Goal: Task Accomplishment & Management: Complete application form

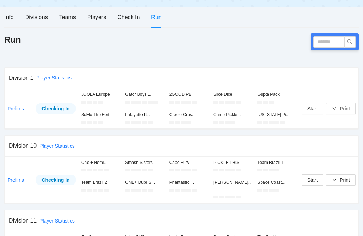
scroll to position [70, 0]
click at [330, 41] on input "text" at bounding box center [329, 42] width 31 height 11
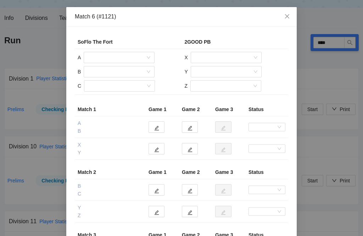
scroll to position [71, 0]
click at [287, 17] on icon "close" at bounding box center [287, 16] width 4 height 4
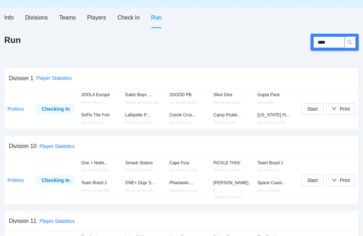
click at [333, 41] on input "****" at bounding box center [329, 42] width 31 height 11
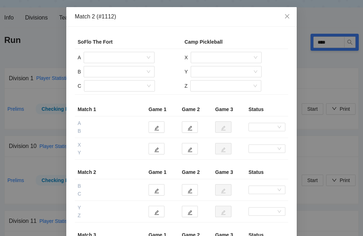
click at [126, 57] on input "search" at bounding box center [116, 57] width 57 height 11
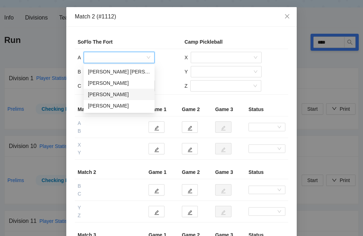
click at [113, 94] on div "[PERSON_NAME]" at bounding box center [119, 94] width 62 height 8
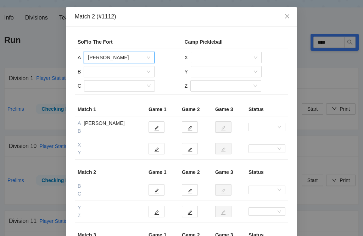
click at [127, 72] on input "search" at bounding box center [116, 71] width 57 height 11
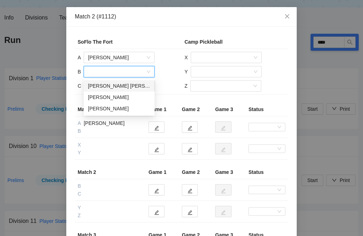
click at [120, 98] on div "[PERSON_NAME]" at bounding box center [119, 97] width 62 height 8
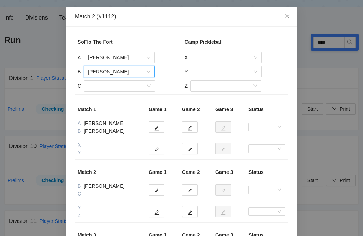
click at [123, 85] on input "search" at bounding box center [116, 86] width 57 height 11
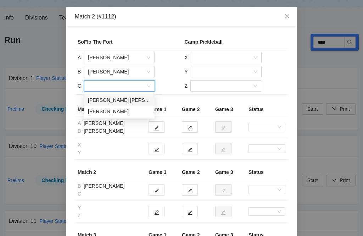
click at [128, 112] on div "[PERSON_NAME]" at bounding box center [119, 111] width 62 height 8
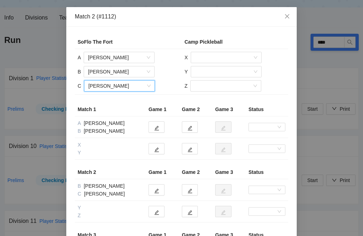
click at [220, 56] on input "search" at bounding box center [223, 57] width 57 height 11
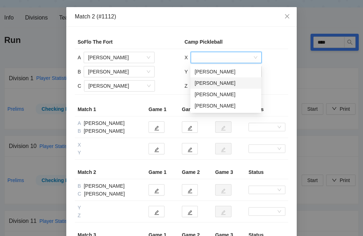
click at [232, 83] on div "[PERSON_NAME]" at bounding box center [226, 83] width 62 height 8
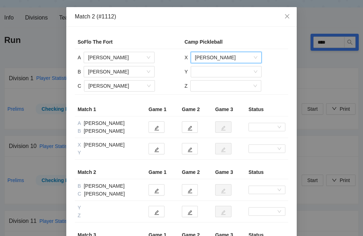
click at [222, 71] on input "search" at bounding box center [223, 71] width 57 height 11
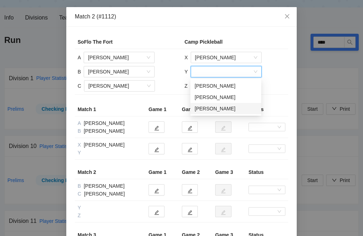
click at [222, 109] on div "[PERSON_NAME]" at bounding box center [226, 109] width 62 height 8
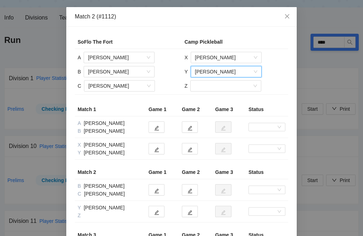
click at [223, 87] on input "search" at bounding box center [223, 86] width 57 height 11
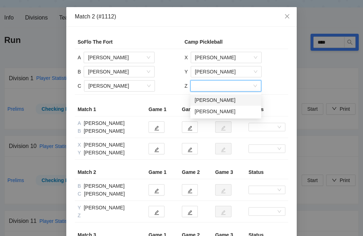
click at [232, 99] on div "[PERSON_NAME]" at bounding box center [226, 100] width 62 height 8
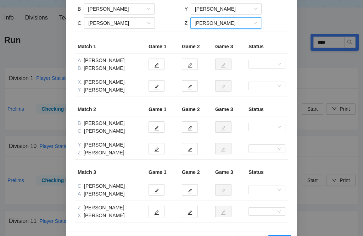
scroll to position [62, 0]
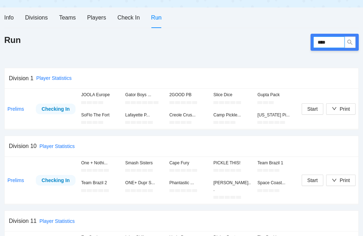
click at [338, 41] on input "****" at bounding box center [329, 42] width 31 height 11
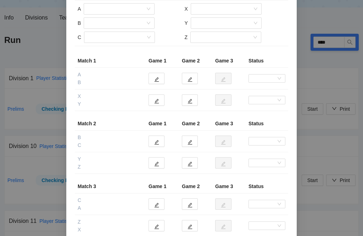
scroll to position [47, 0]
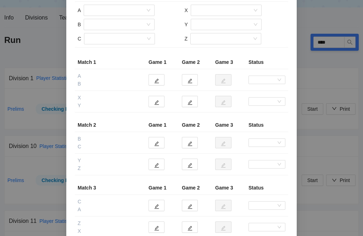
click at [132, 6] on input "search" at bounding box center [116, 10] width 57 height 11
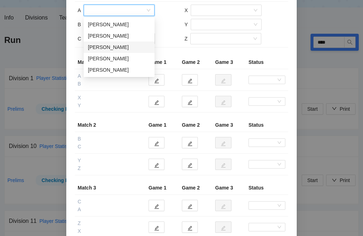
click at [121, 48] on div "[PERSON_NAME]" at bounding box center [119, 47] width 62 height 8
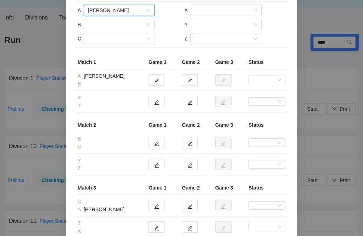
click at [127, 25] on input "search" at bounding box center [116, 24] width 57 height 11
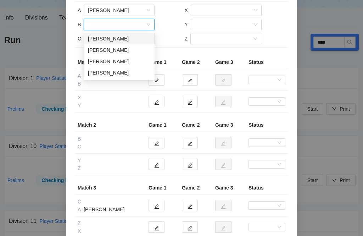
click at [123, 62] on div "[PERSON_NAME]" at bounding box center [119, 61] width 62 height 8
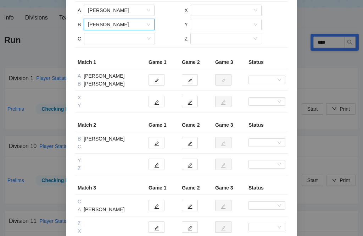
click at [121, 37] on input "search" at bounding box center [116, 38] width 57 height 11
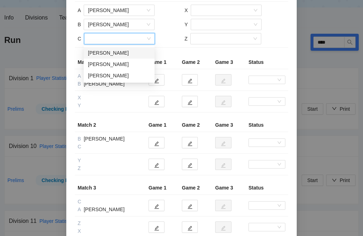
click at [120, 76] on div "[PERSON_NAME]" at bounding box center [119, 76] width 62 height 8
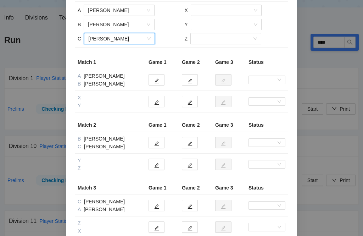
click at [236, 12] on input "search" at bounding box center [223, 10] width 57 height 11
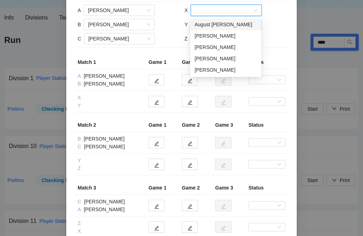
click at [221, 35] on div "[PERSON_NAME]" at bounding box center [226, 36] width 62 height 8
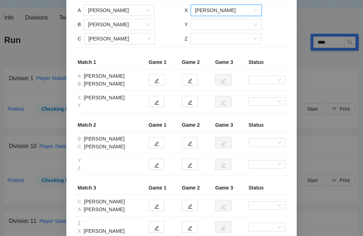
click at [226, 24] on input "search" at bounding box center [223, 24] width 57 height 11
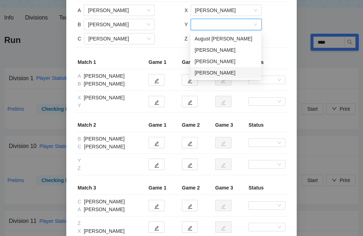
click at [220, 72] on div "[PERSON_NAME]" at bounding box center [226, 73] width 62 height 8
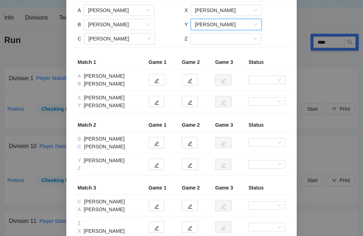
click at [225, 39] on input "search" at bounding box center [223, 38] width 57 height 11
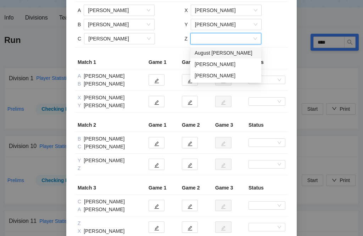
click at [221, 52] on div "August [PERSON_NAME]" at bounding box center [226, 53] width 62 height 8
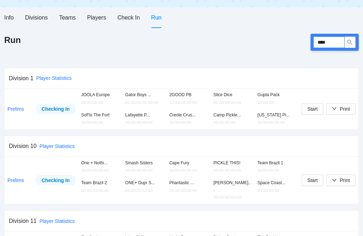
click at [332, 43] on input "****" at bounding box center [329, 42] width 31 height 11
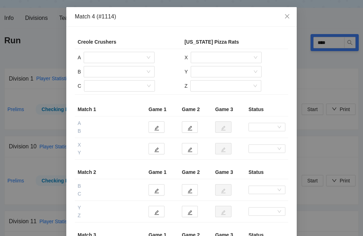
scroll to position [71, 0]
click at [128, 56] on input "search" at bounding box center [116, 57] width 57 height 11
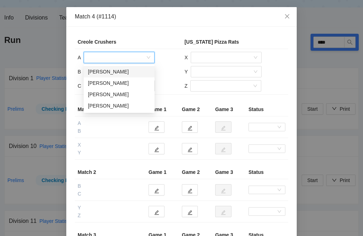
click at [120, 71] on div "[PERSON_NAME]" at bounding box center [119, 72] width 62 height 8
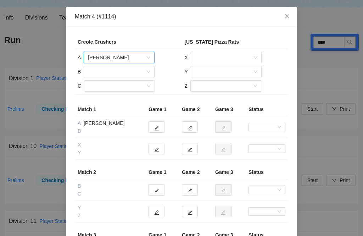
click at [128, 71] on input "search" at bounding box center [116, 71] width 57 height 11
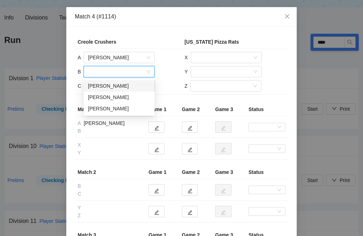
click at [113, 88] on div "[PERSON_NAME]" at bounding box center [119, 86] width 62 height 8
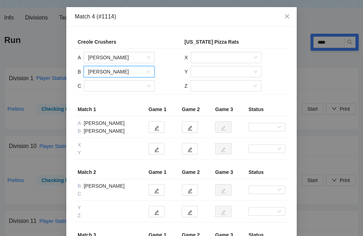
click at [131, 84] on input "search" at bounding box center [116, 86] width 57 height 11
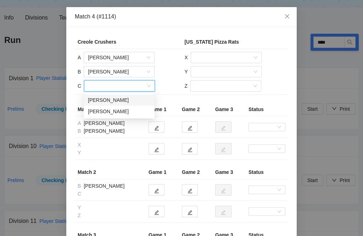
click at [120, 98] on div "[PERSON_NAME]" at bounding box center [119, 100] width 62 height 8
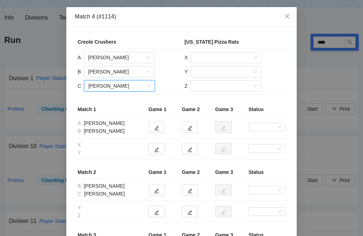
click at [233, 55] on input "search" at bounding box center [223, 57] width 57 height 11
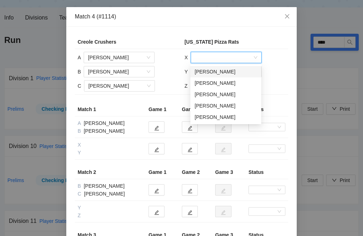
click at [212, 106] on div "[PERSON_NAME]" at bounding box center [226, 106] width 62 height 8
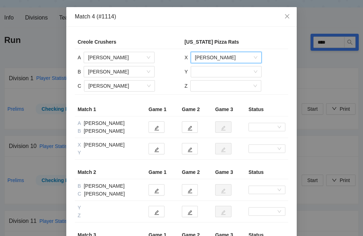
click at [230, 72] on input "search" at bounding box center [223, 71] width 57 height 11
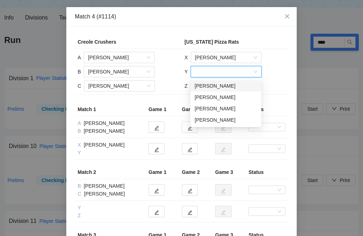
click at [219, 87] on div "[PERSON_NAME]" at bounding box center [226, 86] width 62 height 8
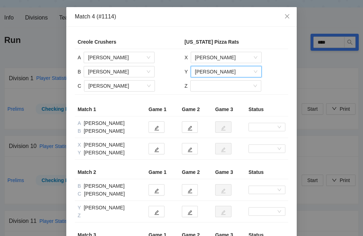
click at [231, 87] on input "search" at bounding box center [223, 86] width 57 height 11
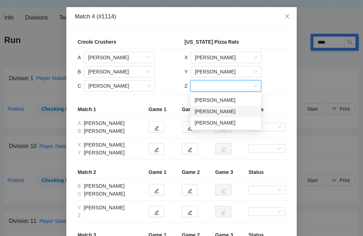
click at [222, 110] on div "[PERSON_NAME]" at bounding box center [226, 111] width 62 height 8
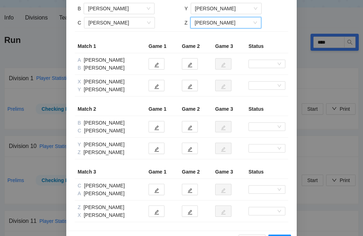
scroll to position [62, 0]
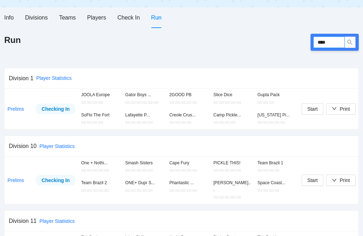
click at [332, 41] on input "****" at bounding box center [329, 42] width 31 height 11
type input "****"
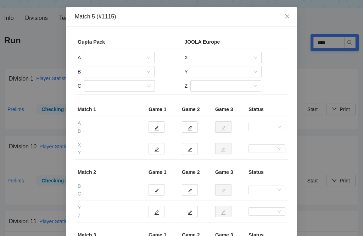
scroll to position [71, 0]
click at [128, 56] on input "search" at bounding box center [116, 57] width 57 height 11
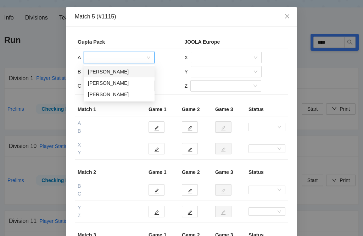
click at [127, 96] on div "[PERSON_NAME]" at bounding box center [119, 94] width 62 height 8
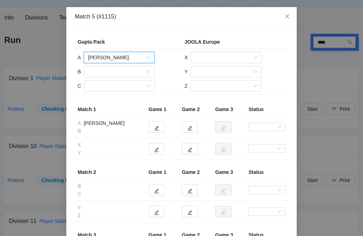
click at [130, 71] on input "search" at bounding box center [116, 71] width 57 height 11
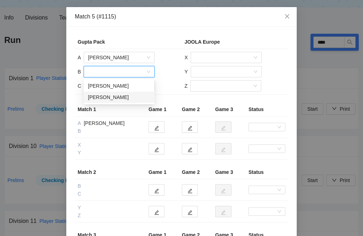
click at [120, 97] on div "[PERSON_NAME]" at bounding box center [119, 97] width 62 height 8
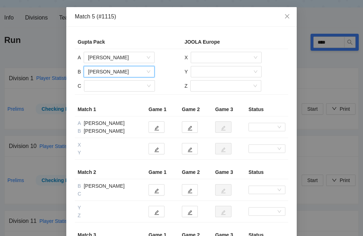
click at [128, 85] on input "search" at bounding box center [116, 86] width 57 height 11
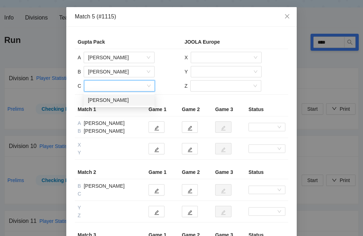
click at [118, 98] on div "[PERSON_NAME]" at bounding box center [119, 100] width 62 height 8
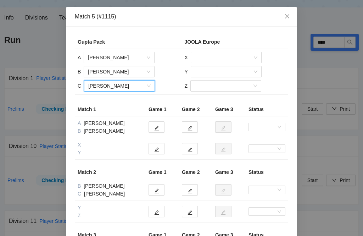
click at [221, 59] on input "search" at bounding box center [223, 57] width 57 height 11
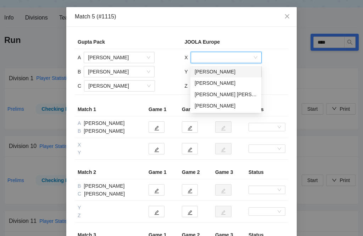
click at [289, 12] on span "Close" at bounding box center [287, 16] width 19 height 19
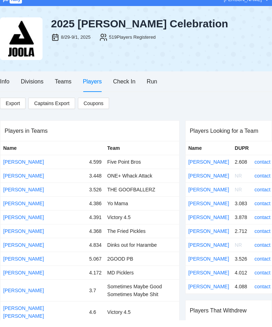
scroll to position [7, 0]
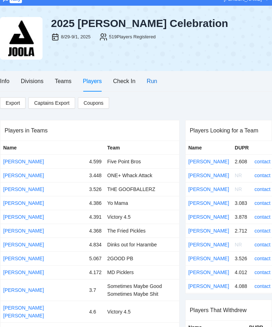
click at [153, 81] on div "Run" at bounding box center [152, 81] width 10 height 9
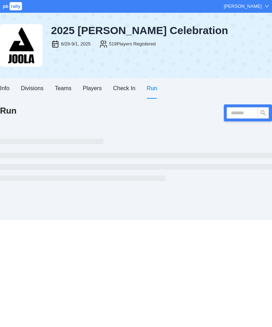
scroll to position [0, 0]
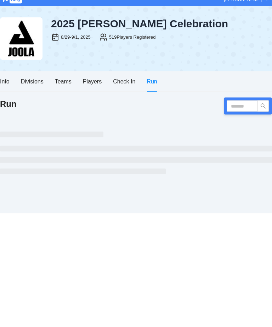
click at [153, 84] on div "Run" at bounding box center [152, 88] width 10 height 9
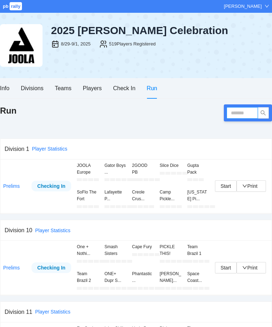
click at [244, 114] on input "text" at bounding box center [242, 112] width 31 height 11
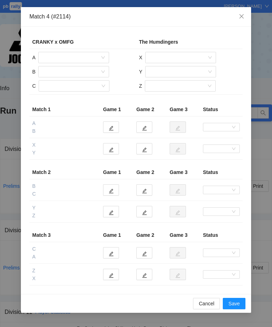
click at [85, 60] on input "search" at bounding box center [71, 57] width 57 height 11
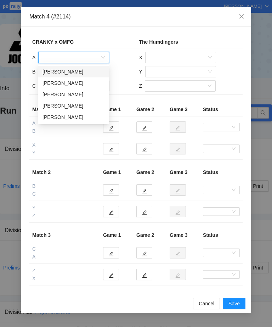
click at [74, 85] on div "[PERSON_NAME]" at bounding box center [74, 83] width 62 height 8
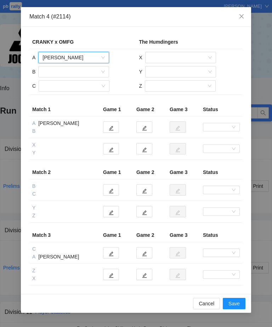
click at [81, 72] on input "search" at bounding box center [71, 71] width 57 height 11
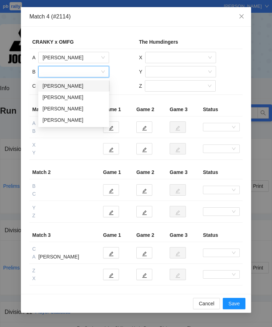
click at [78, 111] on div "[PERSON_NAME]" at bounding box center [74, 109] width 62 height 8
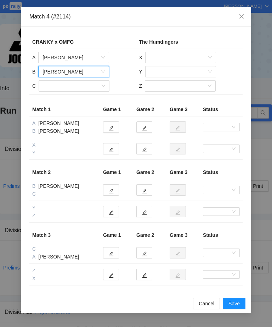
click at [89, 86] on input "search" at bounding box center [71, 86] width 57 height 11
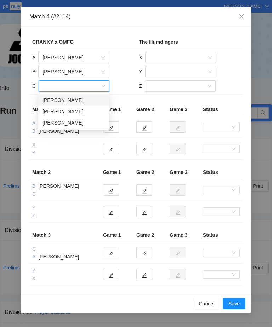
click at [77, 100] on div "[PERSON_NAME]" at bounding box center [74, 100] width 62 height 8
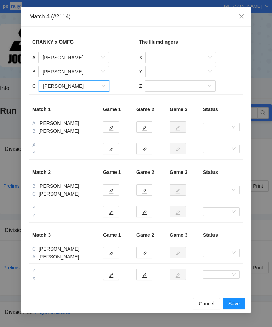
click at [173, 56] on input "search" at bounding box center [178, 57] width 57 height 11
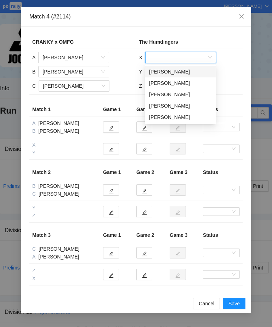
click at [171, 84] on div "[PERSON_NAME]" at bounding box center [180, 83] width 62 height 8
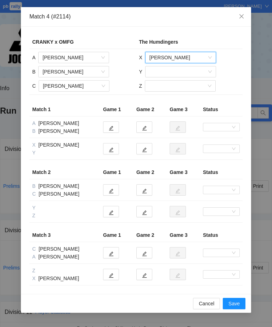
click at [183, 72] on input "search" at bounding box center [178, 71] width 57 height 11
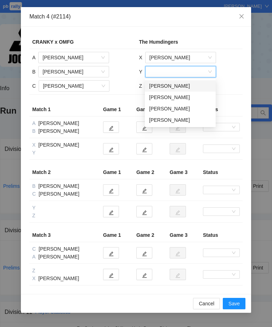
click at [186, 87] on div "[PERSON_NAME]" at bounding box center [180, 86] width 62 height 8
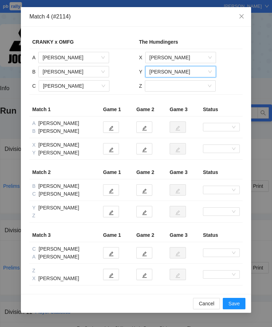
click at [178, 84] on input "search" at bounding box center [177, 86] width 57 height 11
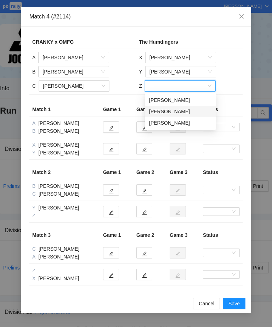
click at [170, 112] on div "[PERSON_NAME]" at bounding box center [180, 111] width 62 height 8
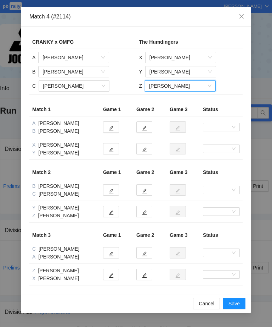
click at [234, 236] on span "Save" at bounding box center [234, 303] width 11 height 8
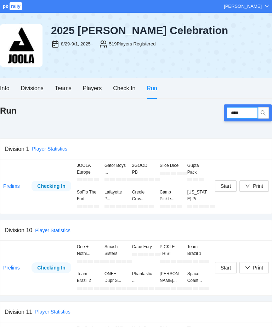
click at [249, 113] on input "****" at bounding box center [242, 112] width 31 height 11
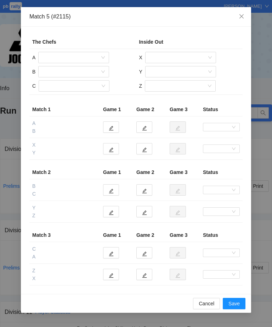
click at [82, 53] on input "search" at bounding box center [71, 57] width 57 height 11
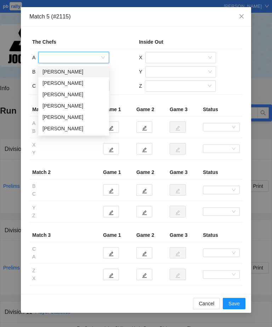
click at [59, 68] on div "[PERSON_NAME]" at bounding box center [74, 72] width 62 height 8
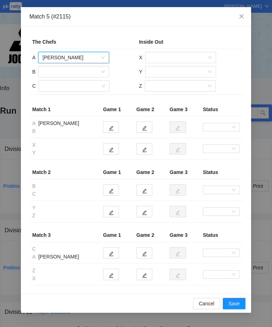
click at [72, 74] on input "search" at bounding box center [71, 71] width 57 height 11
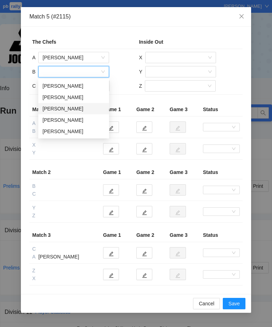
click at [82, 107] on div "[PERSON_NAME]" at bounding box center [74, 109] width 62 height 8
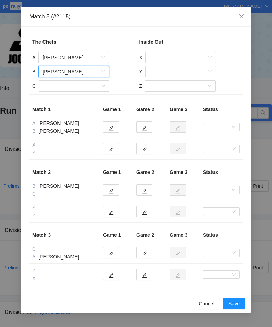
click at [76, 85] on input "search" at bounding box center [71, 86] width 57 height 11
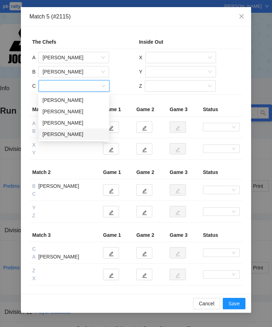
click at [67, 132] on div "[PERSON_NAME]" at bounding box center [74, 134] width 62 height 8
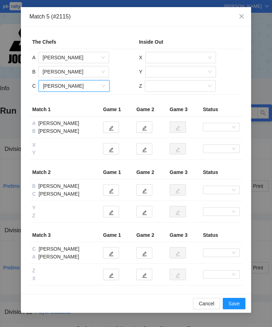
click at [183, 57] on input "search" at bounding box center [178, 57] width 57 height 11
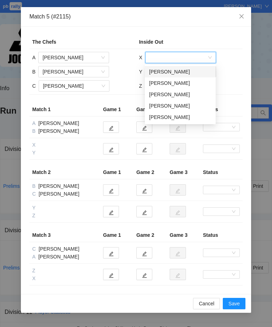
click at [178, 83] on div "[PERSON_NAME]" at bounding box center [180, 83] width 62 height 8
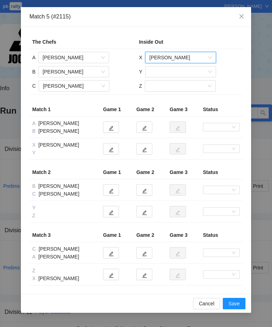
click at [185, 67] on input "search" at bounding box center [178, 71] width 57 height 11
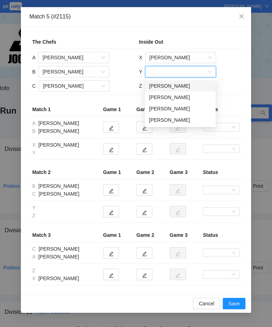
click at [178, 121] on div "[PERSON_NAME]" at bounding box center [180, 120] width 62 height 8
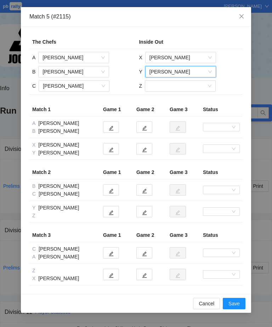
click at [188, 85] on input "search" at bounding box center [177, 86] width 57 height 11
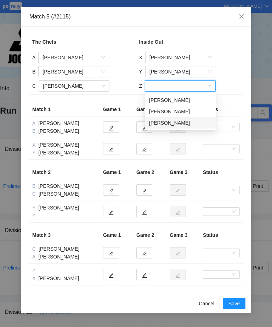
click at [178, 124] on div "[PERSON_NAME]" at bounding box center [180, 123] width 62 height 8
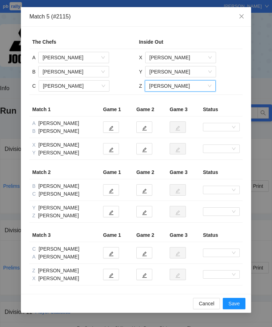
click at [236, 236] on span "Save" at bounding box center [234, 303] width 11 height 8
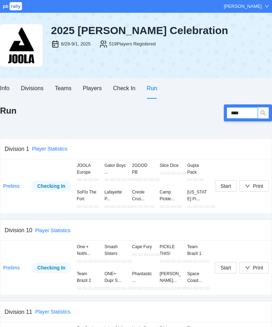
click at [251, 114] on input "****" at bounding box center [242, 112] width 31 height 11
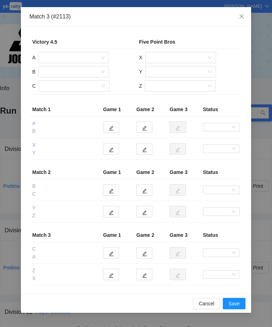
click at [83, 57] on input "search" at bounding box center [71, 57] width 57 height 11
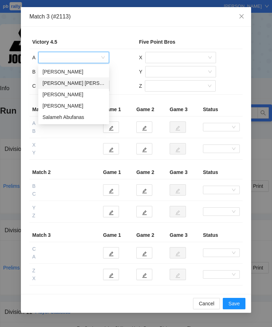
click at [89, 82] on div "[PERSON_NAME] [PERSON_NAME]" at bounding box center [74, 83] width 62 height 8
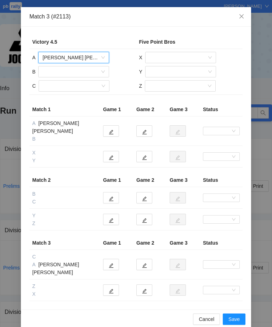
click at [86, 72] on input "search" at bounding box center [71, 71] width 57 height 11
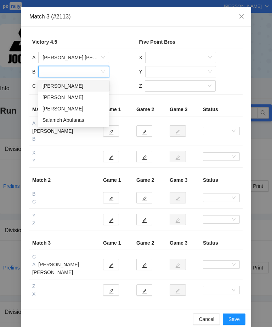
click at [79, 120] on div "Salameh Abufanas" at bounding box center [74, 120] width 62 height 8
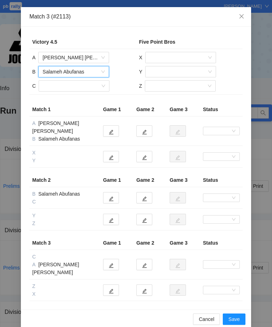
click at [74, 87] on input "search" at bounding box center [71, 86] width 57 height 11
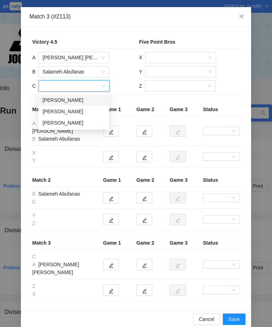
click at [75, 101] on div "[PERSON_NAME]" at bounding box center [74, 100] width 62 height 8
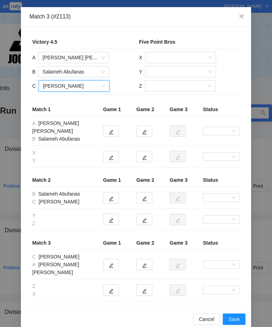
click at [175, 57] on input "search" at bounding box center [178, 57] width 57 height 11
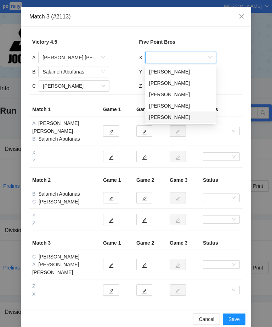
click at [171, 118] on div "[PERSON_NAME]" at bounding box center [180, 117] width 62 height 8
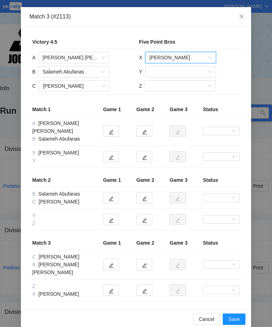
click at [184, 72] on input "search" at bounding box center [178, 71] width 57 height 11
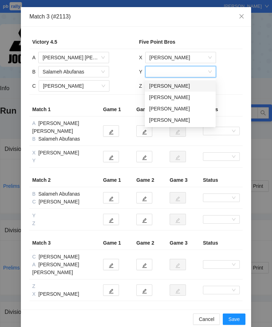
click at [175, 88] on div "[PERSON_NAME]" at bounding box center [180, 86] width 62 height 8
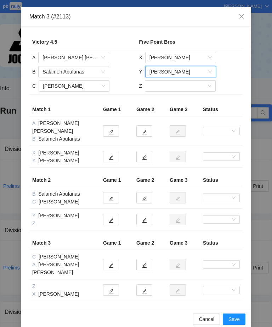
click at [182, 87] on input "search" at bounding box center [177, 86] width 57 height 11
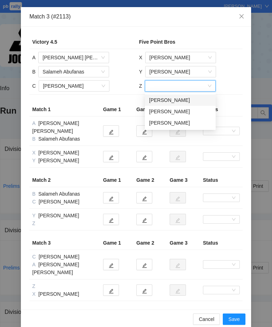
click at [176, 124] on div "[PERSON_NAME]" at bounding box center [180, 123] width 62 height 8
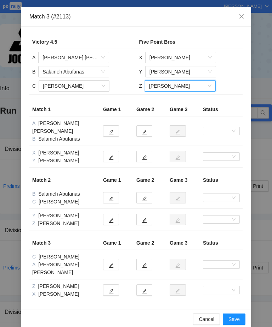
click at [236, 236] on span "Save" at bounding box center [234, 319] width 11 height 8
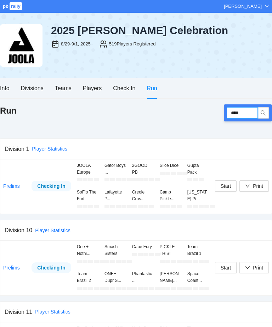
click at [249, 111] on input "****" at bounding box center [242, 112] width 31 height 11
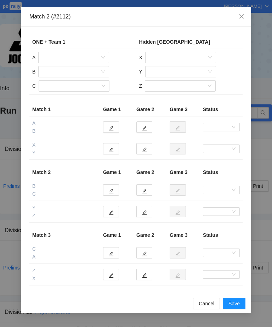
click at [244, 17] on icon "close" at bounding box center [242, 16] width 6 height 6
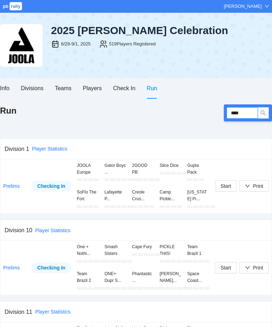
click at [246, 114] on input "****" at bounding box center [242, 112] width 31 height 11
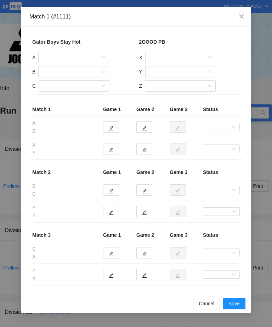
click at [85, 55] on input "search" at bounding box center [71, 57] width 57 height 11
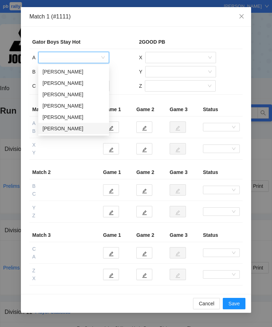
click at [71, 130] on div "[PERSON_NAME]" at bounding box center [74, 128] width 62 height 8
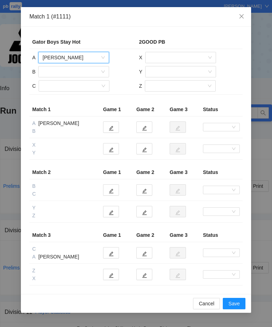
click at [88, 73] on input "search" at bounding box center [71, 71] width 57 height 11
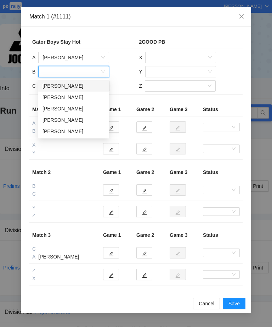
click at [78, 85] on div "[PERSON_NAME]" at bounding box center [74, 86] width 62 height 8
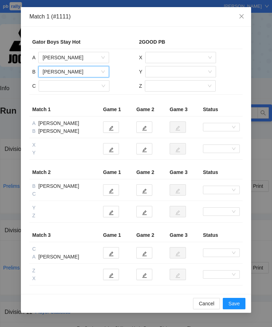
click at [84, 87] on input "search" at bounding box center [71, 86] width 57 height 11
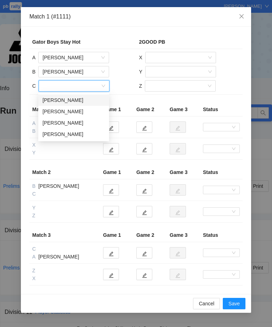
click at [74, 98] on div "[PERSON_NAME]" at bounding box center [74, 100] width 62 height 8
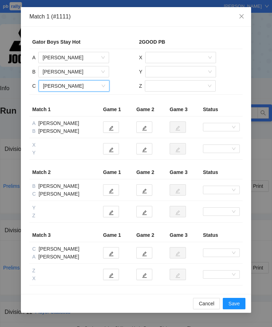
click at [197, 53] on input "search" at bounding box center [178, 57] width 57 height 11
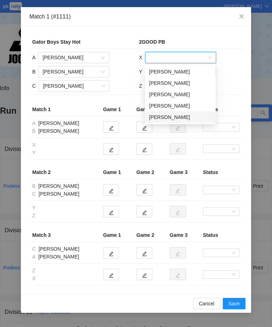
click at [183, 117] on div "[PERSON_NAME]" at bounding box center [180, 117] width 62 height 8
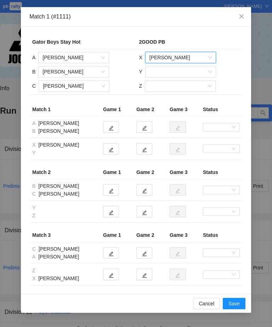
click at [186, 70] on input "search" at bounding box center [178, 71] width 57 height 11
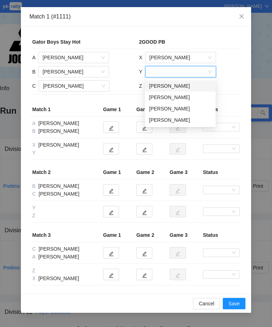
click at [186, 119] on div "[PERSON_NAME]" at bounding box center [180, 120] width 62 height 8
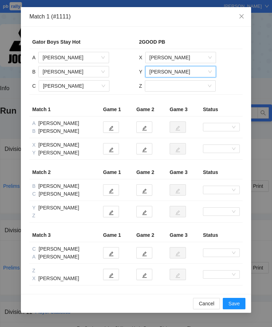
click at [185, 87] on input "search" at bounding box center [177, 86] width 57 height 11
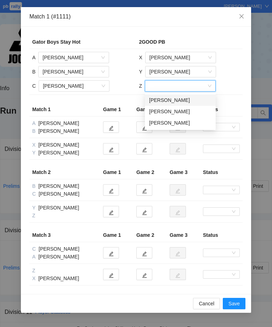
click at [182, 100] on div "[PERSON_NAME]" at bounding box center [180, 100] width 62 height 8
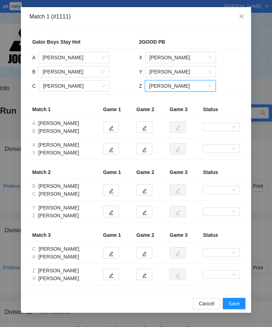
click at [236, 236] on span "Save" at bounding box center [234, 303] width 11 height 8
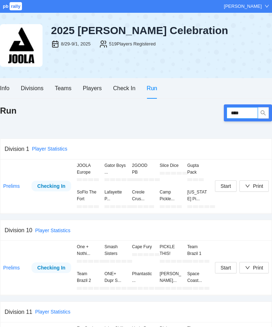
click at [245, 112] on input "****" at bounding box center [242, 112] width 31 height 11
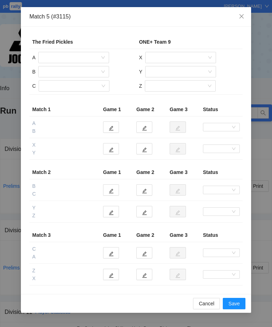
click at [84, 57] on input "search" at bounding box center [71, 57] width 57 height 11
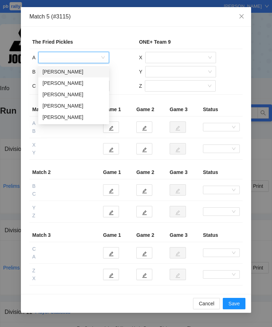
click at [74, 83] on div "[PERSON_NAME]" at bounding box center [74, 83] width 62 height 8
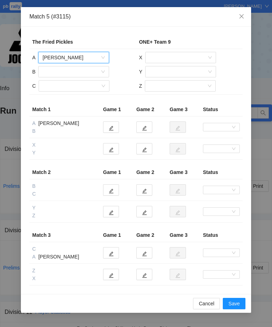
click at [80, 69] on input "search" at bounding box center [71, 71] width 57 height 11
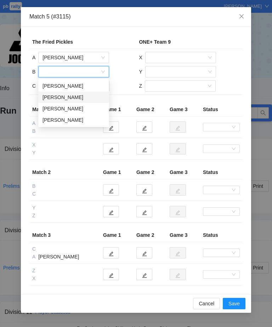
click at [78, 96] on div "[PERSON_NAME]" at bounding box center [74, 97] width 62 height 8
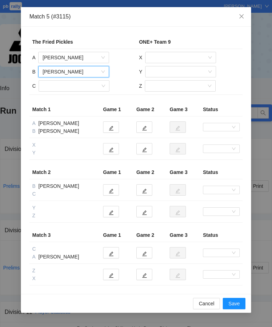
click at [83, 84] on input "search" at bounding box center [71, 86] width 57 height 11
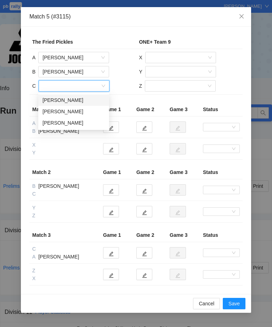
click at [70, 124] on div "[PERSON_NAME]" at bounding box center [74, 123] width 62 height 8
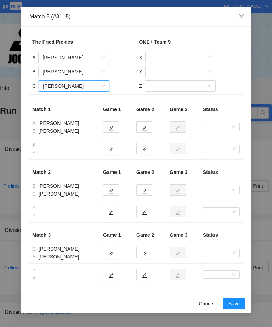
click at [186, 55] on input "search" at bounding box center [178, 57] width 57 height 11
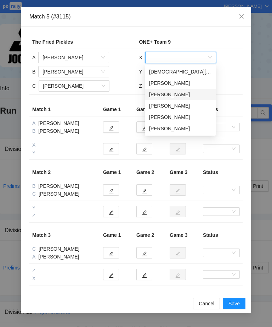
click at [180, 95] on div "[PERSON_NAME]" at bounding box center [180, 94] width 62 height 8
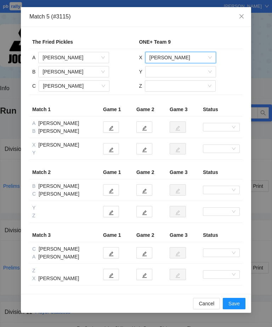
click at [188, 71] on input "search" at bounding box center [178, 71] width 57 height 11
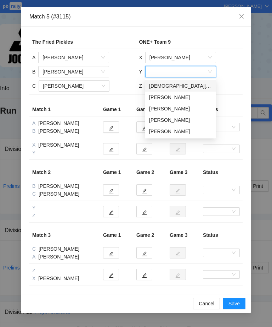
click at [175, 109] on div "[PERSON_NAME]" at bounding box center [180, 109] width 62 height 8
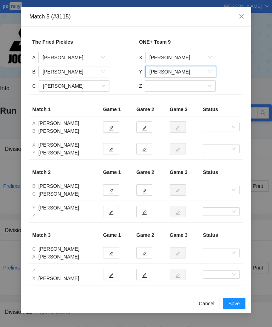
click at [183, 83] on input "search" at bounding box center [177, 86] width 57 height 11
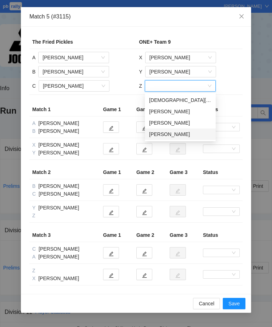
click at [176, 133] on div "[PERSON_NAME]" at bounding box center [180, 134] width 62 height 8
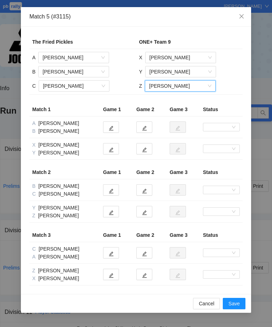
click at [236, 236] on span "Save" at bounding box center [234, 303] width 11 height 8
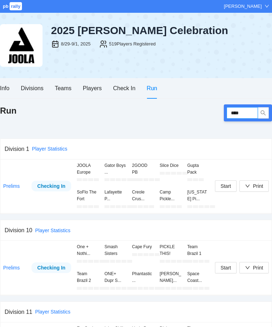
click at [246, 114] on input "****" at bounding box center [242, 112] width 31 height 11
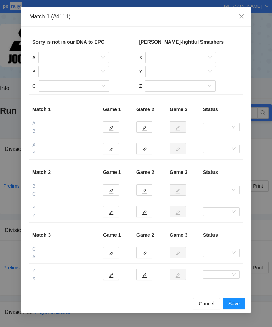
click at [80, 61] on input "search" at bounding box center [71, 57] width 57 height 11
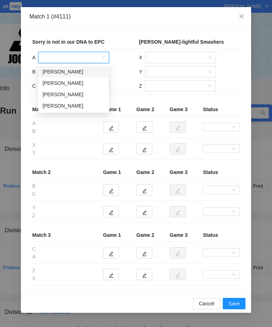
click at [66, 106] on div "[PERSON_NAME]" at bounding box center [74, 106] width 62 height 8
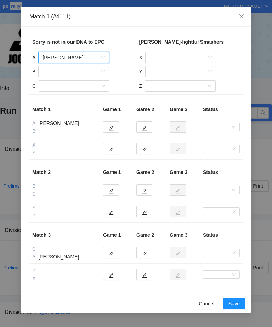
click at [83, 71] on input "search" at bounding box center [71, 71] width 57 height 11
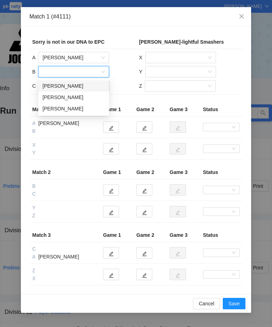
click at [84, 97] on div "[PERSON_NAME]" at bounding box center [74, 97] width 62 height 8
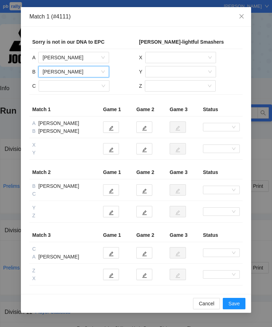
click at [84, 85] on input "search" at bounding box center [71, 86] width 57 height 11
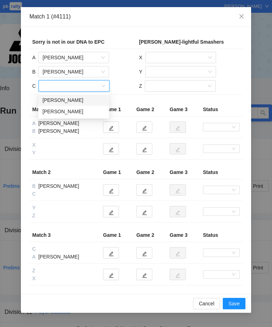
click at [83, 114] on div "[PERSON_NAME]" at bounding box center [74, 111] width 62 height 8
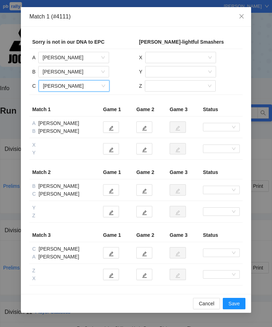
click at [171, 58] on input "search" at bounding box center [178, 57] width 57 height 11
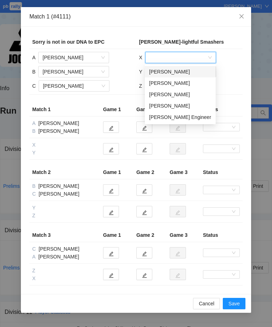
click at [170, 82] on div "[PERSON_NAME]" at bounding box center [180, 83] width 62 height 8
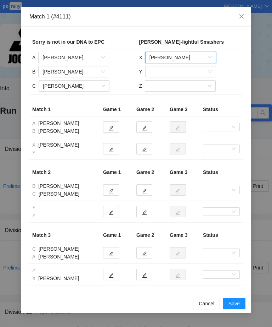
click at [177, 71] on input "search" at bounding box center [178, 71] width 57 height 11
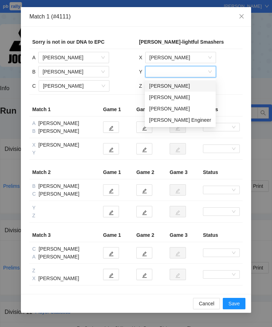
click at [188, 108] on div "[PERSON_NAME]" at bounding box center [180, 109] width 62 height 8
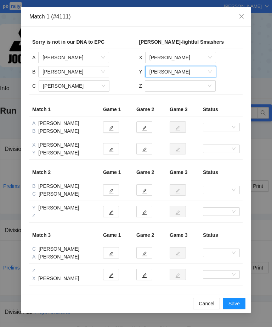
click at [177, 85] on input "search" at bounding box center [177, 86] width 57 height 11
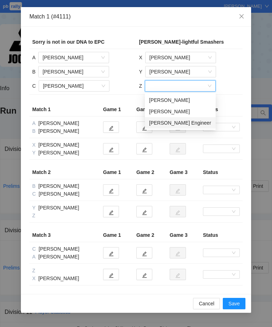
click at [186, 125] on div "[PERSON_NAME] Engineer" at bounding box center [180, 123] width 62 height 8
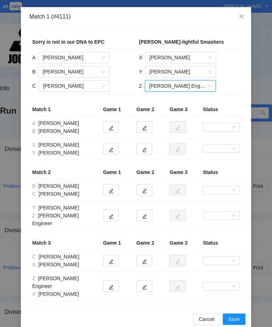
click at [235, 236] on span "Save" at bounding box center [234, 319] width 11 height 8
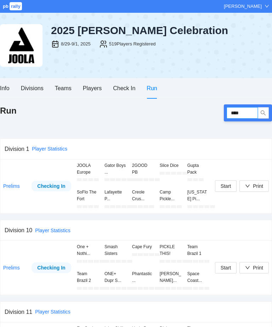
click at [249, 112] on input "****" at bounding box center [242, 112] width 31 height 11
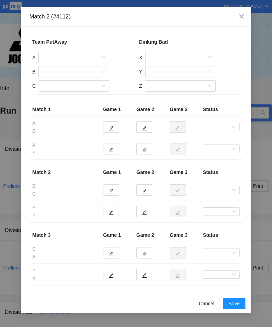
click at [91, 56] on input "search" at bounding box center [71, 57] width 57 height 11
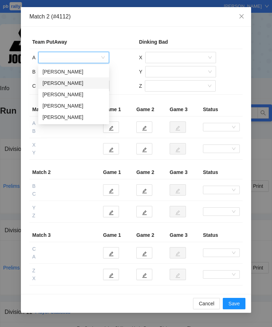
click at [72, 83] on div "[PERSON_NAME]" at bounding box center [74, 83] width 62 height 8
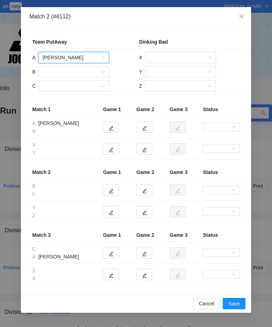
click at [84, 72] on input "search" at bounding box center [71, 71] width 57 height 11
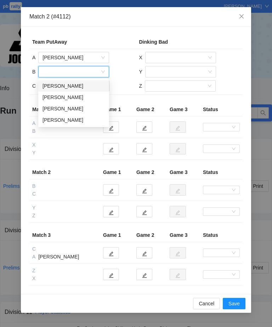
click at [81, 98] on div "[PERSON_NAME]" at bounding box center [74, 97] width 62 height 8
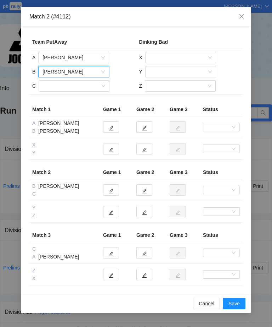
click at [79, 87] on input "search" at bounding box center [71, 86] width 57 height 11
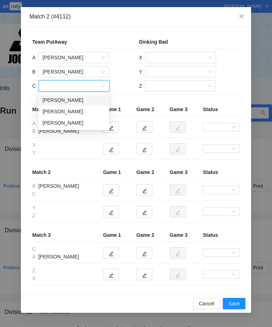
click at [76, 124] on div "[PERSON_NAME]" at bounding box center [74, 123] width 62 height 8
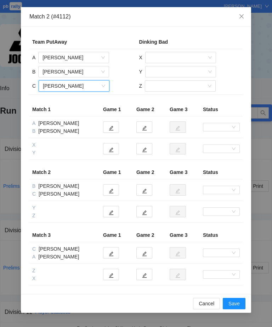
click at [188, 56] on input "search" at bounding box center [178, 57] width 57 height 11
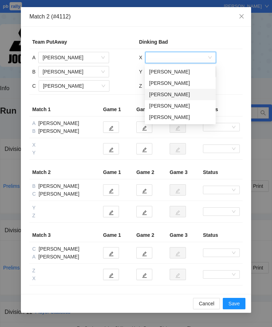
click at [185, 94] on div "[PERSON_NAME]" at bounding box center [180, 94] width 62 height 8
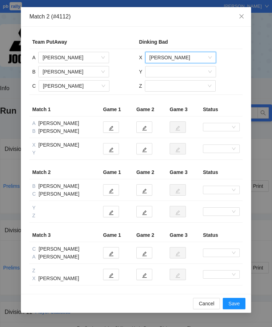
click at [185, 72] on input "search" at bounding box center [178, 71] width 57 height 11
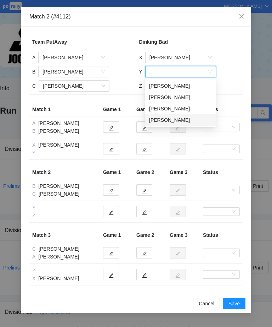
click at [182, 121] on div "[PERSON_NAME]" at bounding box center [180, 120] width 62 height 8
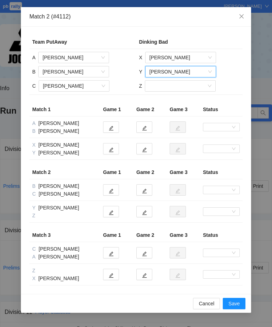
click at [190, 86] on input "search" at bounding box center [177, 86] width 57 height 11
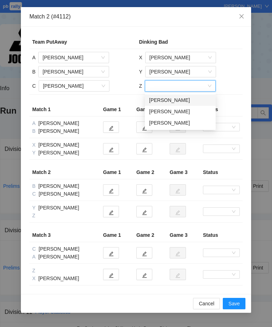
click at [177, 99] on div "[PERSON_NAME]" at bounding box center [180, 100] width 62 height 8
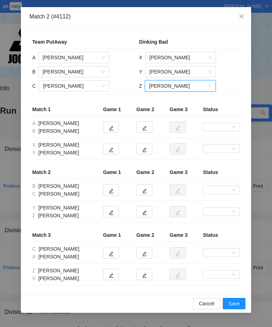
click at [240, 236] on button "Save" at bounding box center [234, 303] width 23 height 11
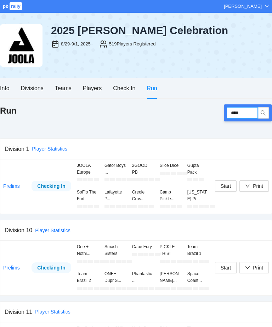
click at [249, 115] on input "****" at bounding box center [242, 112] width 31 height 11
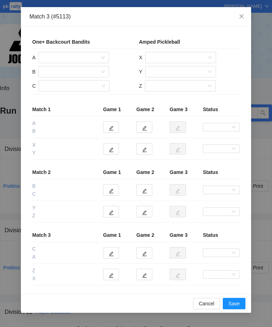
click at [80, 55] on input "search" at bounding box center [71, 57] width 57 height 11
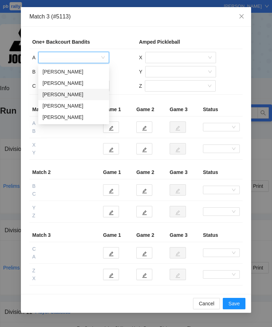
click at [78, 95] on div "[PERSON_NAME]" at bounding box center [74, 94] width 62 height 8
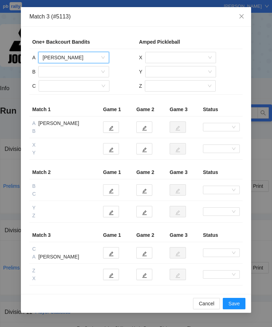
click at [80, 70] on input "search" at bounding box center [71, 71] width 57 height 11
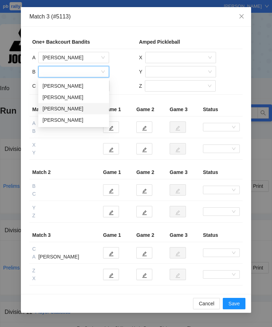
click at [71, 109] on div "[PERSON_NAME]" at bounding box center [74, 109] width 62 height 8
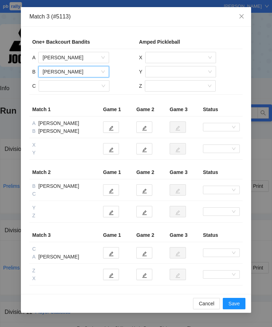
click at [88, 87] on input "search" at bounding box center [71, 86] width 57 height 11
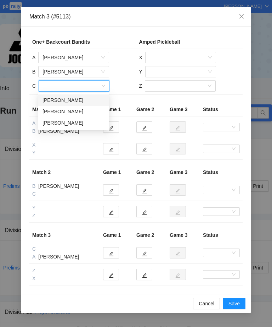
click at [83, 123] on div "[PERSON_NAME]" at bounding box center [74, 123] width 62 height 8
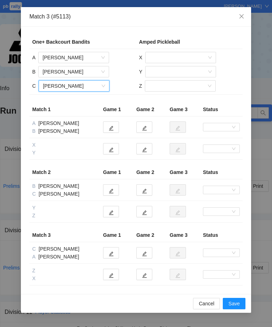
click at [173, 58] on input "search" at bounding box center [178, 57] width 57 height 11
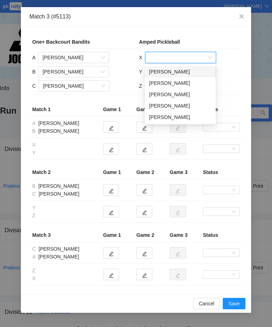
click at [184, 73] on div "[PERSON_NAME]" at bounding box center [180, 72] width 62 height 8
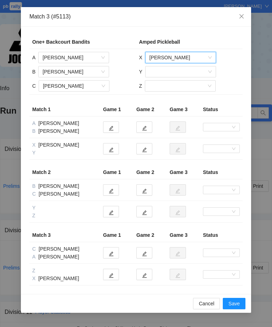
click at [187, 70] on input "search" at bounding box center [178, 71] width 57 height 11
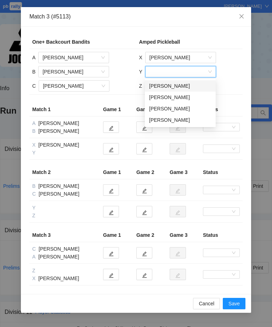
click at [182, 118] on div "[PERSON_NAME]" at bounding box center [180, 120] width 62 height 8
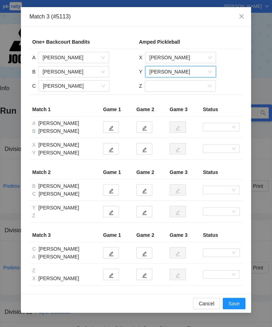
click at [189, 85] on input "search" at bounding box center [177, 86] width 57 height 11
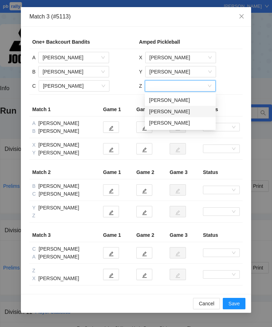
click at [197, 110] on div "[PERSON_NAME]" at bounding box center [180, 111] width 62 height 8
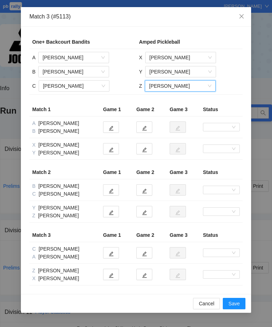
click at [236, 236] on span "Save" at bounding box center [234, 303] width 11 height 8
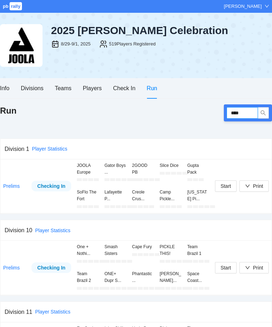
click at [251, 113] on input "****" at bounding box center [242, 112] width 31 height 11
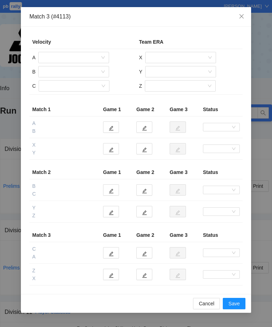
click at [76, 58] on input "search" at bounding box center [71, 57] width 57 height 11
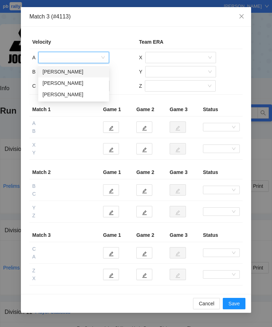
click at [74, 72] on div "[PERSON_NAME]" at bounding box center [74, 72] width 62 height 8
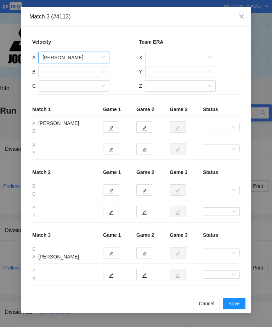
click at [81, 72] on input "search" at bounding box center [71, 71] width 57 height 11
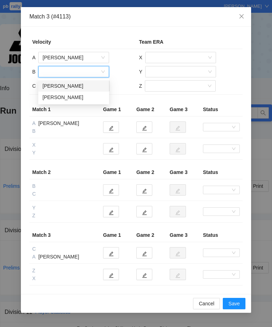
click at [80, 96] on div "[PERSON_NAME]" at bounding box center [74, 97] width 62 height 8
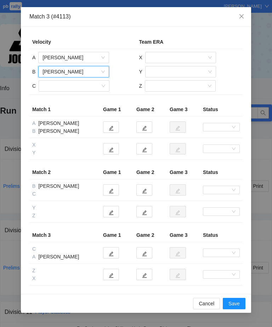
click at [95, 70] on span "[PERSON_NAME]" at bounding box center [74, 71] width 62 height 11
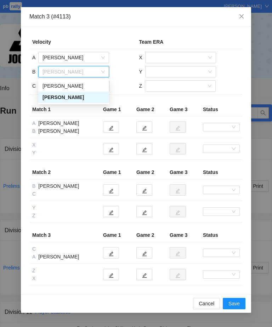
click at [81, 83] on div "[PERSON_NAME]" at bounding box center [74, 86] width 62 height 8
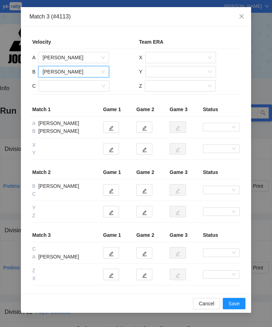
click at [85, 85] on input "search" at bounding box center [71, 86] width 57 height 11
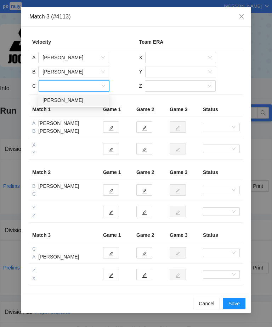
click at [80, 99] on div "[PERSON_NAME]" at bounding box center [74, 100] width 62 height 8
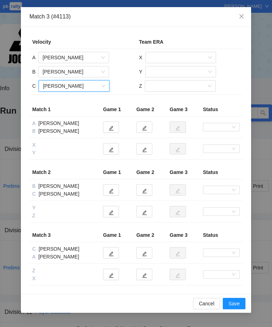
click at [175, 59] on input "search" at bounding box center [178, 57] width 57 height 11
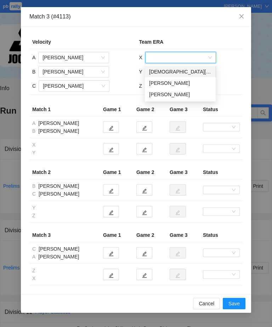
click at [188, 72] on div "[DEMOGRAPHIC_DATA][PERSON_NAME]" at bounding box center [180, 72] width 62 height 8
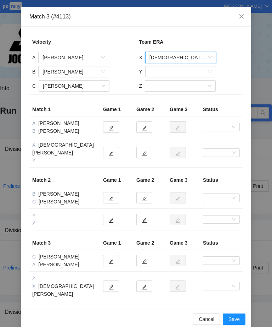
click at [187, 71] on input "search" at bounding box center [178, 71] width 57 height 11
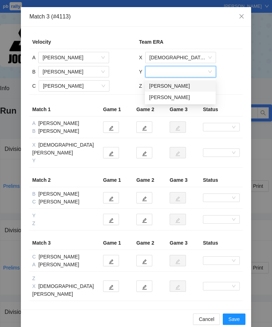
click at [184, 84] on div "[PERSON_NAME]" at bounding box center [180, 86] width 62 height 8
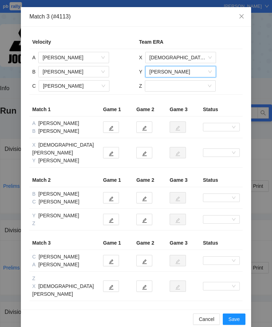
click at [195, 86] on input "search" at bounding box center [177, 86] width 57 height 11
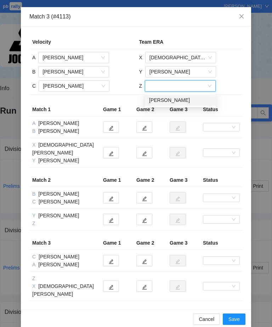
click at [188, 101] on div "[PERSON_NAME]" at bounding box center [180, 100] width 62 height 8
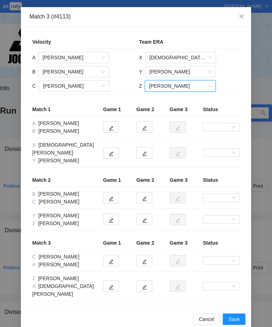
click at [237, 236] on span "Save" at bounding box center [234, 319] width 11 height 8
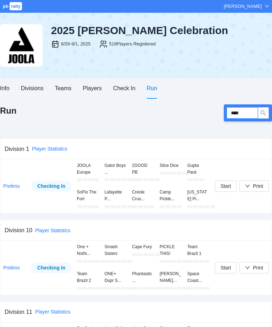
click at [247, 109] on input "****" at bounding box center [242, 112] width 31 height 11
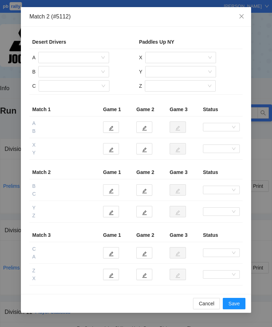
click at [79, 61] on input "search" at bounding box center [71, 57] width 57 height 11
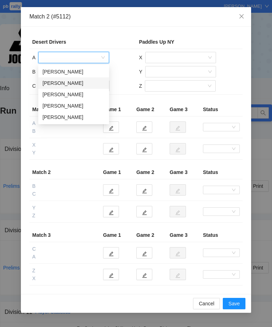
click at [65, 84] on div "[PERSON_NAME]" at bounding box center [74, 83] width 62 height 8
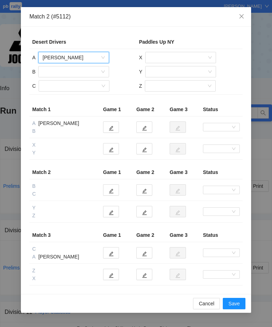
click at [81, 70] on input "search" at bounding box center [71, 71] width 57 height 11
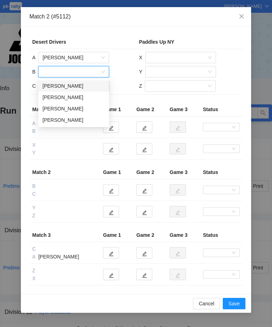
click at [68, 101] on div "[PERSON_NAME]" at bounding box center [74, 97] width 62 height 8
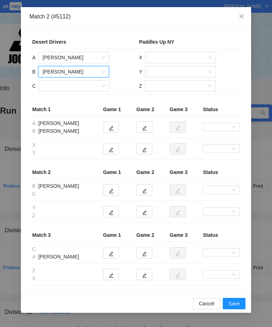
click at [81, 83] on input "search" at bounding box center [71, 86] width 57 height 11
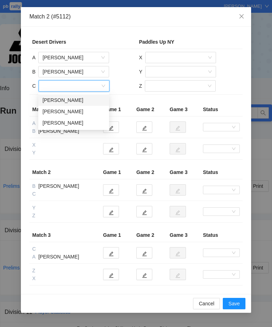
click at [71, 123] on div "[PERSON_NAME]" at bounding box center [74, 123] width 62 height 8
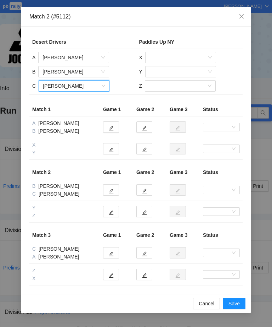
click at [176, 55] on input "search" at bounding box center [178, 57] width 57 height 11
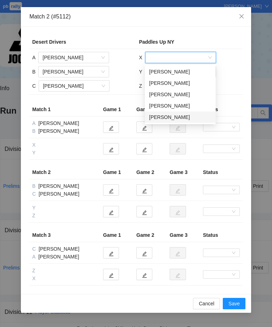
click at [186, 118] on div "[PERSON_NAME]" at bounding box center [180, 117] width 62 height 8
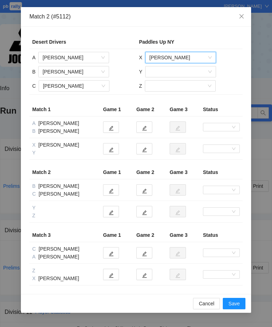
click at [187, 72] on input "search" at bounding box center [178, 71] width 57 height 11
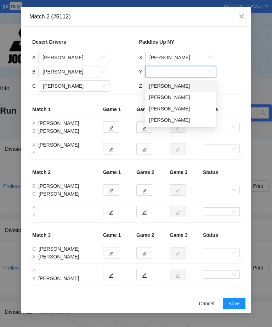
click at [178, 122] on div "[PERSON_NAME]" at bounding box center [180, 120] width 62 height 8
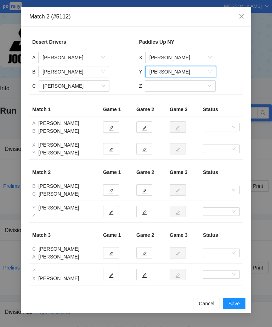
click at [187, 86] on input "search" at bounding box center [177, 86] width 57 height 11
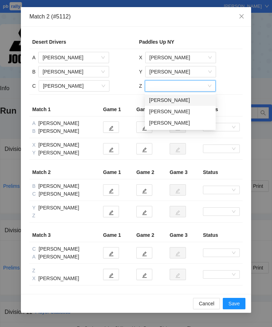
click at [177, 102] on div "[PERSON_NAME]" at bounding box center [180, 100] width 62 height 8
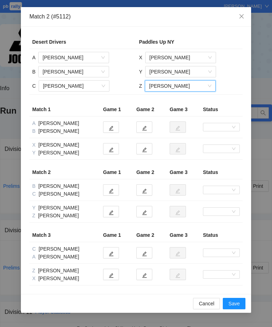
click at [240, 236] on button "Save" at bounding box center [234, 303] width 23 height 11
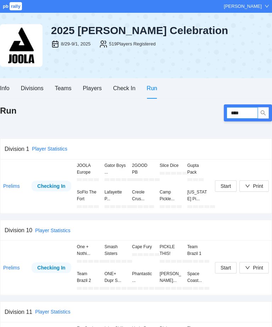
click at [249, 114] on input "****" at bounding box center [242, 112] width 31 height 11
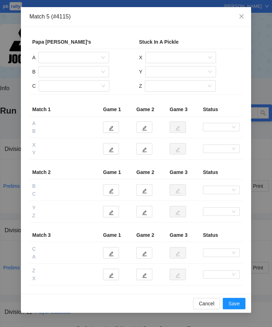
click at [86, 57] on input "search" at bounding box center [71, 57] width 57 height 11
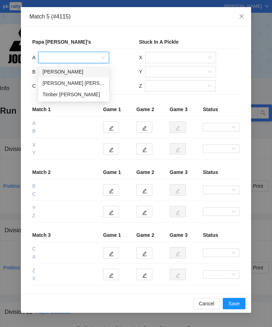
click at [53, 72] on div "[PERSON_NAME]" at bounding box center [74, 72] width 62 height 8
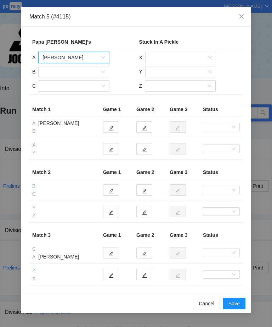
click at [50, 73] on input "search" at bounding box center [71, 71] width 57 height 11
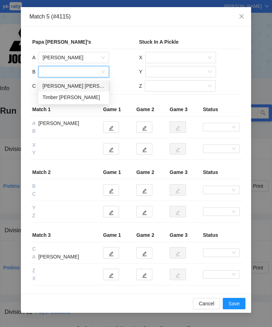
click at [48, 84] on div "[PERSON_NAME] [PERSON_NAME]" at bounding box center [74, 86] width 62 height 8
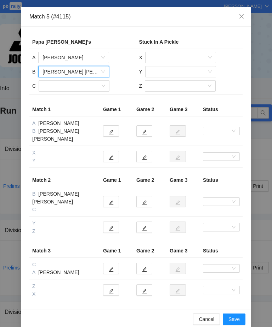
click at [48, 86] on input "search" at bounding box center [71, 86] width 57 height 11
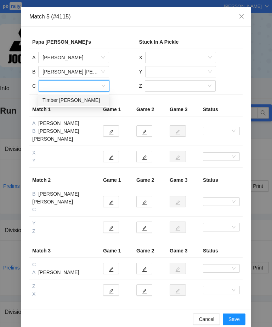
click at [49, 101] on div "Timber [PERSON_NAME]" at bounding box center [74, 100] width 62 height 8
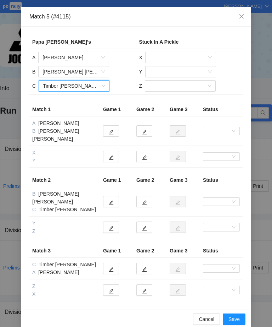
click at [193, 62] on input "search" at bounding box center [178, 57] width 57 height 11
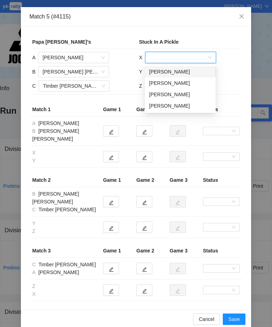
click at [177, 94] on div "[PERSON_NAME]" at bounding box center [180, 94] width 62 height 8
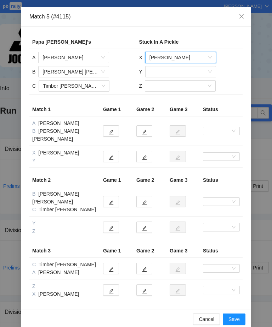
click at [189, 72] on input "search" at bounding box center [178, 71] width 57 height 11
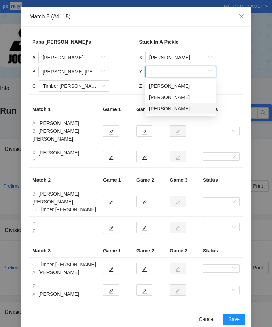
click at [172, 110] on div "[PERSON_NAME]" at bounding box center [180, 109] width 62 height 8
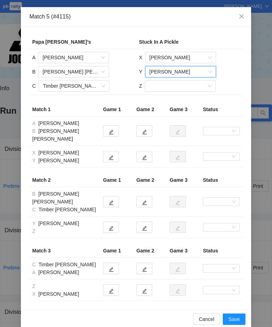
click at [178, 87] on input "search" at bounding box center [177, 86] width 57 height 11
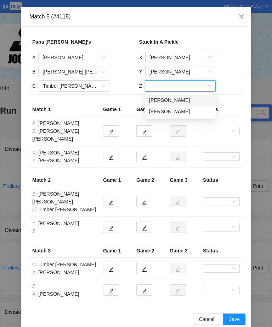
click at [172, 112] on div "[PERSON_NAME]" at bounding box center [180, 111] width 62 height 8
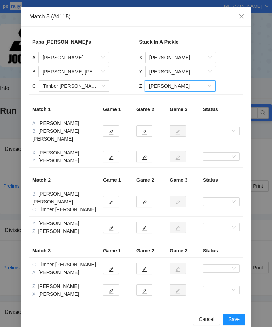
click at [235, 236] on span "Save" at bounding box center [234, 319] width 11 height 8
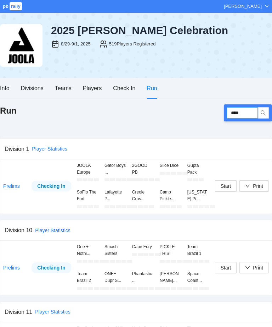
click at [245, 112] on input "****" at bounding box center [242, 112] width 31 height 11
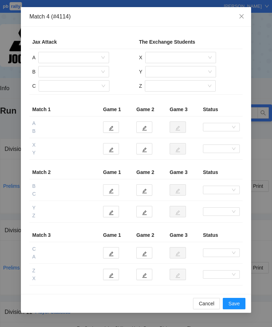
click at [81, 87] on input "search" at bounding box center [71, 86] width 57 height 11
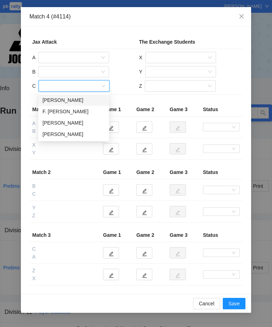
click at [77, 102] on div "[PERSON_NAME]" at bounding box center [74, 100] width 62 height 8
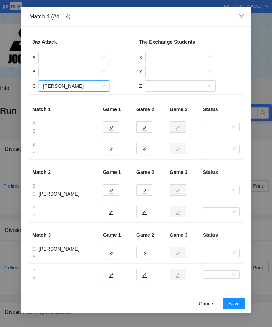
click at [78, 70] on input "search" at bounding box center [71, 71] width 57 height 11
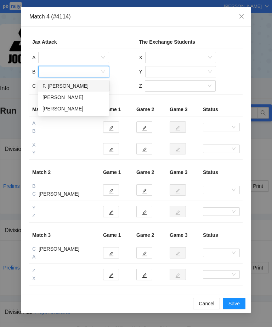
click at [74, 110] on div "[PERSON_NAME]" at bounding box center [74, 109] width 62 height 8
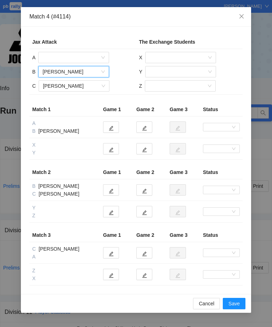
click at [83, 57] on input "search" at bounding box center [71, 57] width 57 height 11
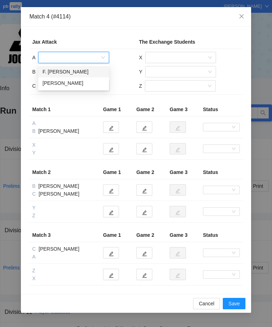
click at [88, 72] on div "F. [PERSON_NAME]" at bounding box center [74, 72] width 62 height 8
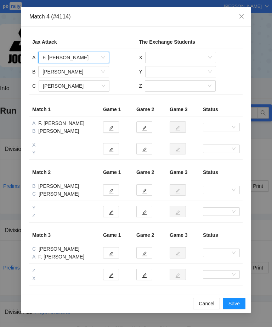
click at [184, 56] on input "search" at bounding box center [178, 57] width 57 height 11
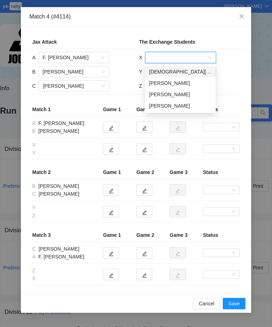
click at [187, 73] on div "[DEMOGRAPHIC_DATA][PERSON_NAME]" at bounding box center [180, 72] width 62 height 8
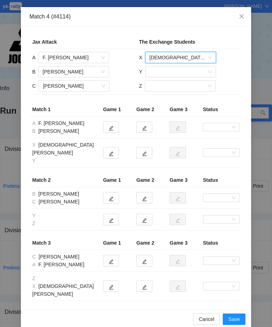
click at [184, 72] on input "search" at bounding box center [178, 71] width 57 height 11
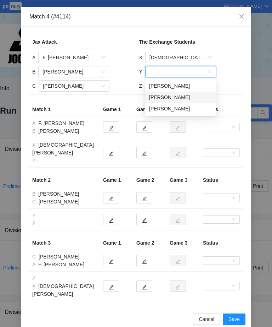
click at [180, 98] on div "[PERSON_NAME]" at bounding box center [180, 97] width 62 height 8
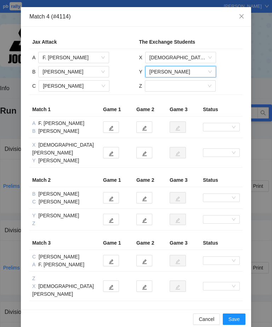
click at [180, 84] on input "search" at bounding box center [177, 86] width 57 height 11
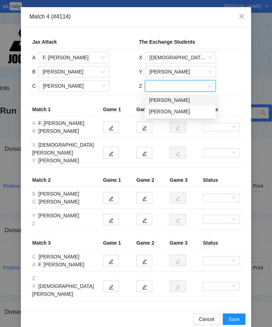
click at [167, 57] on span "[DEMOGRAPHIC_DATA][PERSON_NAME]" at bounding box center [181, 57] width 62 height 11
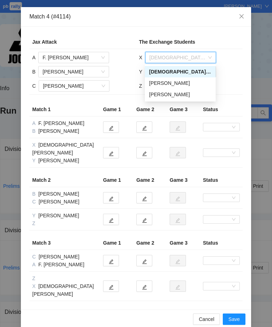
click at [162, 86] on div "[PERSON_NAME]" at bounding box center [180, 83] width 62 height 8
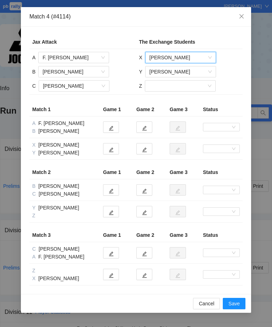
click at [154, 89] on input "search" at bounding box center [177, 86] width 57 height 11
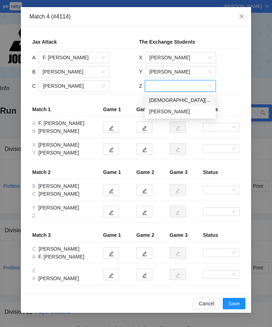
click at [160, 103] on div "[DEMOGRAPHIC_DATA][PERSON_NAME]" at bounding box center [180, 100] width 62 height 8
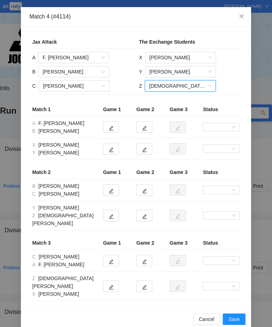
click at [239, 236] on span "Save" at bounding box center [234, 319] width 11 height 8
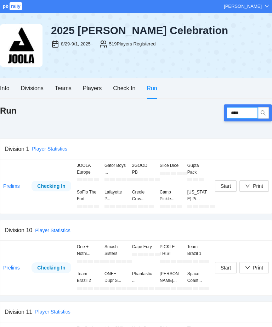
click at [249, 112] on input "****" at bounding box center [242, 112] width 31 height 11
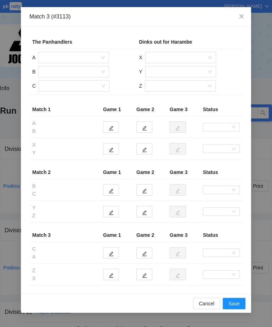
click at [85, 56] on input "search" at bounding box center [71, 57] width 57 height 11
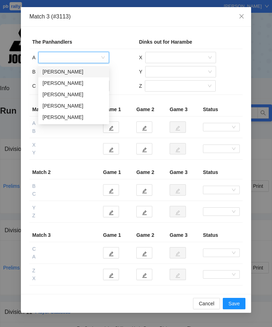
click at [72, 73] on div "[PERSON_NAME]" at bounding box center [74, 72] width 62 height 8
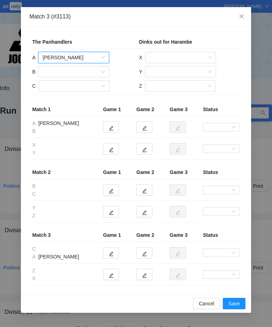
click at [75, 71] on input "search" at bounding box center [71, 71] width 57 height 11
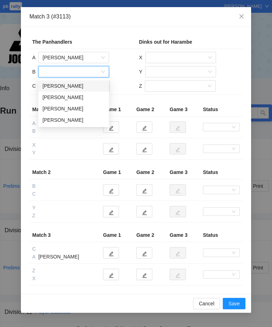
click at [83, 97] on div "[PERSON_NAME]" at bounding box center [74, 97] width 62 height 8
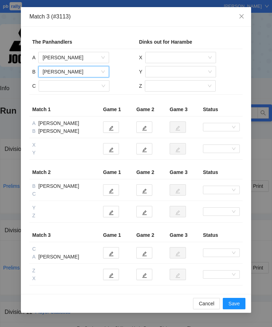
click at [83, 87] on input "search" at bounding box center [71, 86] width 57 height 11
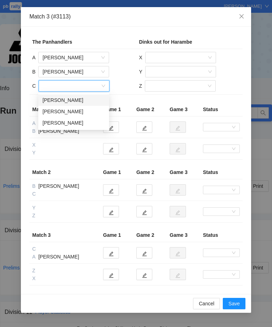
click at [74, 124] on div "[PERSON_NAME]" at bounding box center [74, 123] width 62 height 8
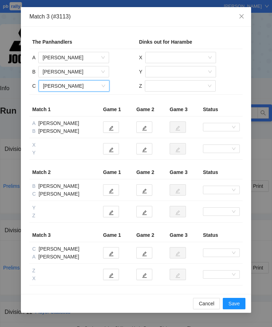
click at [173, 56] on input "search" at bounding box center [178, 57] width 57 height 11
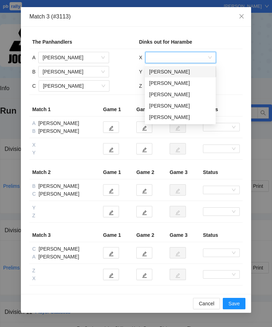
click at [177, 71] on div "[PERSON_NAME]" at bounding box center [180, 72] width 62 height 8
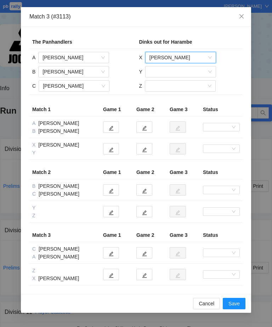
click at [179, 72] on input "search" at bounding box center [178, 71] width 57 height 11
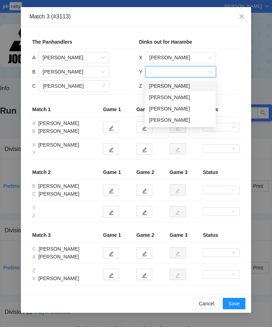
click at [184, 85] on div "[PERSON_NAME]" at bounding box center [180, 86] width 62 height 8
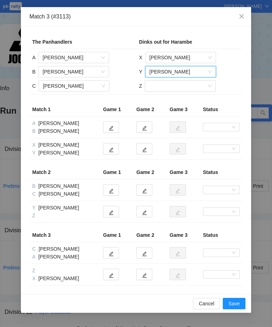
click at [184, 84] on input "search" at bounding box center [177, 86] width 57 height 11
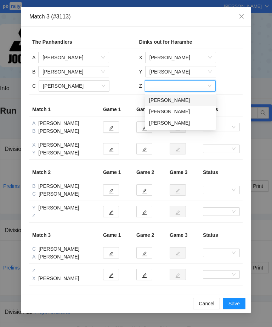
click at [182, 99] on div "[PERSON_NAME]" at bounding box center [180, 100] width 62 height 8
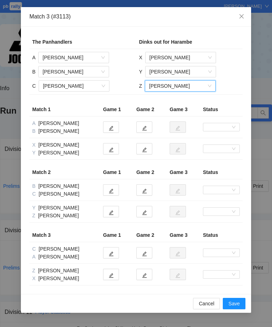
click at [236, 236] on span "Save" at bounding box center [234, 303] width 11 height 8
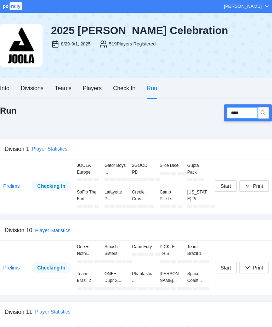
click at [246, 112] on input "****" at bounding box center [242, 112] width 31 height 11
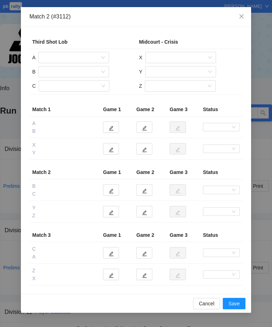
click at [83, 55] on input "search" at bounding box center [71, 57] width 57 height 11
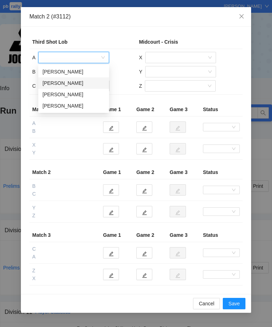
click at [81, 82] on div "[PERSON_NAME]" at bounding box center [74, 83] width 62 height 8
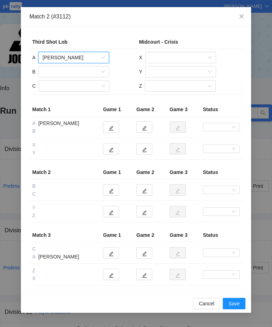
click at [86, 72] on input "search" at bounding box center [71, 71] width 57 height 11
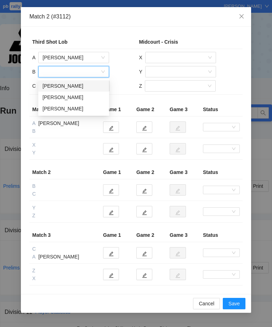
click at [85, 85] on div "[PERSON_NAME]" at bounding box center [74, 86] width 62 height 8
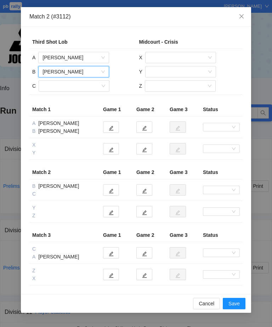
click at [88, 88] on input "search" at bounding box center [71, 86] width 57 height 11
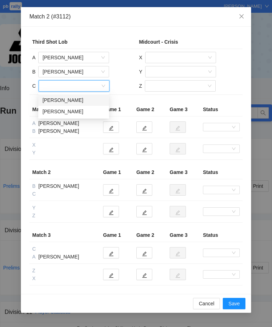
click at [86, 100] on div "[PERSON_NAME]" at bounding box center [74, 100] width 62 height 8
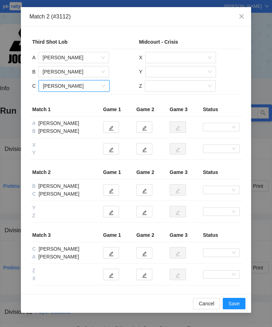
click at [181, 56] on input "search" at bounding box center [178, 57] width 57 height 11
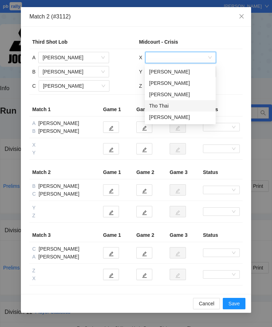
click at [175, 106] on div "Tho Thai" at bounding box center [180, 106] width 62 height 8
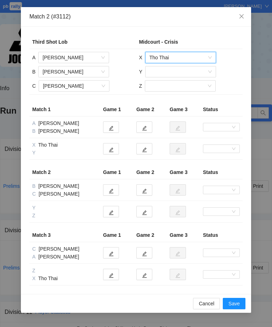
click at [186, 70] on input "search" at bounding box center [178, 71] width 57 height 11
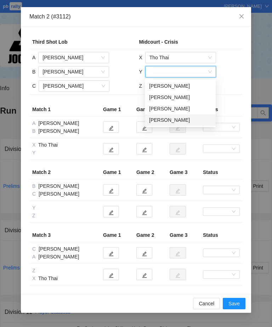
click at [183, 122] on div "[PERSON_NAME]" at bounding box center [180, 120] width 62 height 8
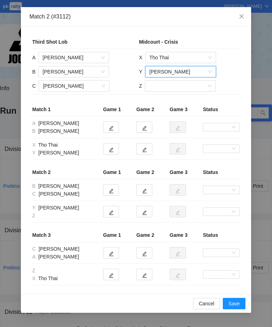
click at [190, 87] on input "search" at bounding box center [177, 86] width 57 height 11
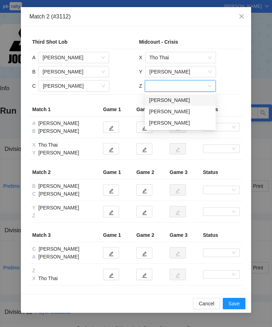
click at [187, 101] on div "[PERSON_NAME]" at bounding box center [180, 100] width 62 height 8
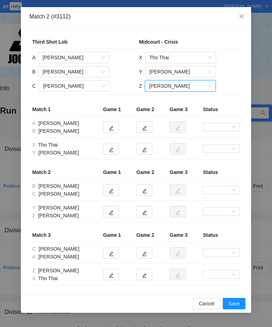
click at [236, 236] on span "Save" at bounding box center [234, 303] width 11 height 8
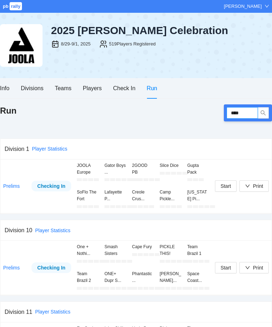
click at [244, 112] on input "****" at bounding box center [242, 112] width 31 height 11
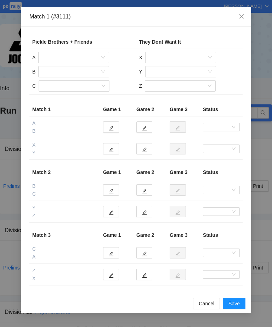
click at [87, 56] on input "search" at bounding box center [71, 57] width 57 height 11
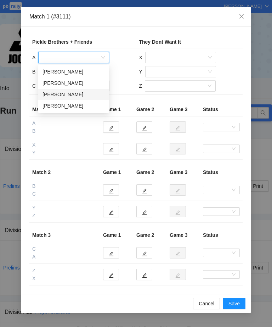
click at [77, 94] on div "[PERSON_NAME]" at bounding box center [74, 94] width 62 height 8
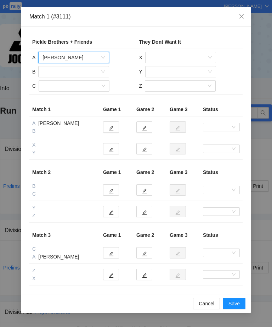
click at [83, 71] on input "search" at bounding box center [71, 71] width 57 height 11
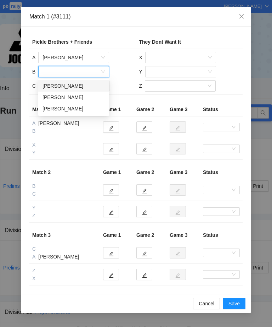
click at [82, 109] on div "[PERSON_NAME]" at bounding box center [74, 109] width 62 height 8
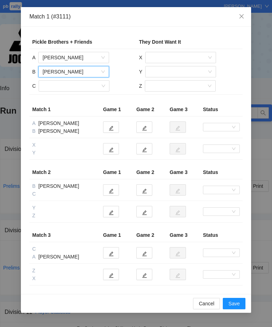
click at [83, 85] on input "search" at bounding box center [71, 86] width 57 height 11
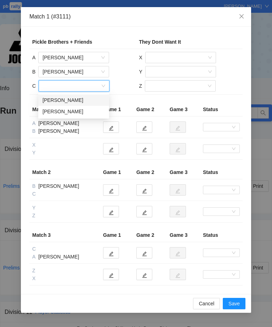
click at [85, 99] on div "[PERSON_NAME]" at bounding box center [74, 100] width 62 height 8
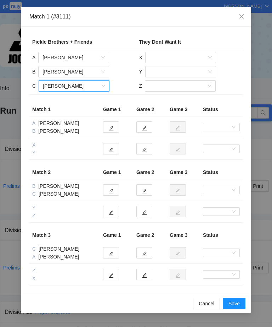
click at [174, 57] on input "search" at bounding box center [178, 57] width 57 height 11
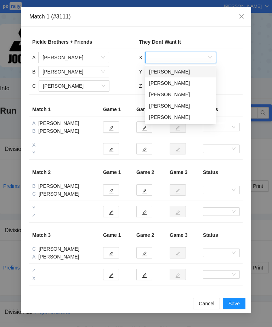
click at [187, 71] on div "[PERSON_NAME]" at bounding box center [180, 72] width 62 height 8
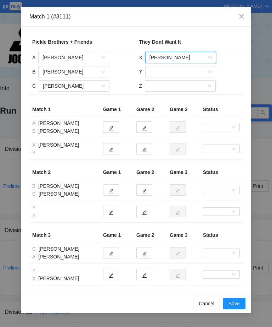
click at [185, 73] on input "search" at bounding box center [178, 71] width 57 height 11
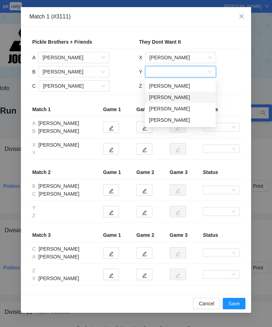
click at [187, 98] on div "[PERSON_NAME]" at bounding box center [180, 97] width 62 height 8
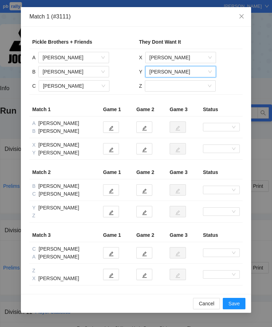
click at [190, 86] on input "search" at bounding box center [177, 86] width 57 height 11
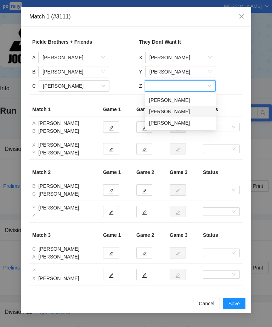
click at [184, 111] on div "[PERSON_NAME]" at bounding box center [180, 111] width 62 height 8
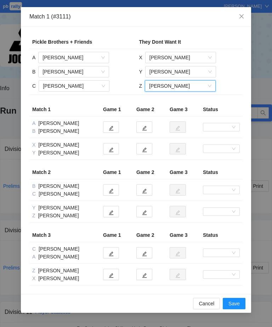
click at [236, 236] on span "Save" at bounding box center [234, 303] width 11 height 8
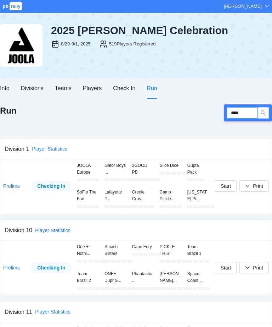
click at [246, 115] on input "****" at bounding box center [242, 112] width 31 height 11
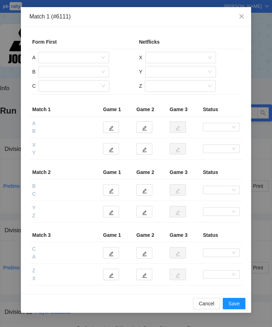
click at [79, 57] on input "search" at bounding box center [71, 57] width 57 height 11
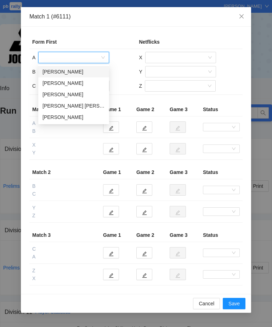
click at [75, 119] on div "[PERSON_NAME]" at bounding box center [74, 117] width 62 height 8
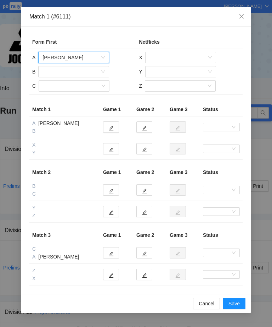
click at [75, 72] on input "search" at bounding box center [71, 71] width 57 height 11
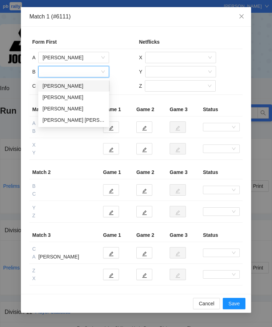
click at [77, 85] on div "[PERSON_NAME]" at bounding box center [74, 86] width 62 height 8
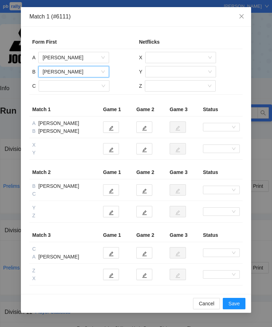
click at [82, 85] on input "search" at bounding box center [71, 86] width 57 height 11
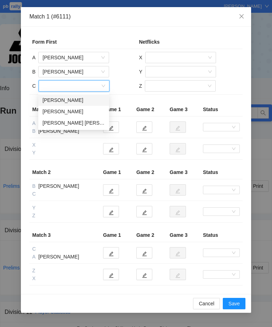
click at [83, 122] on div "[PERSON_NAME] [PERSON_NAME]" at bounding box center [74, 123] width 62 height 8
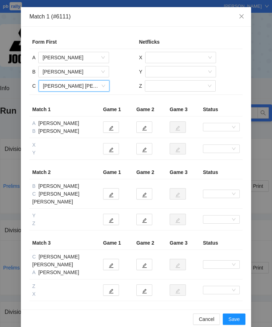
click at [177, 58] on input "search" at bounding box center [178, 57] width 57 height 11
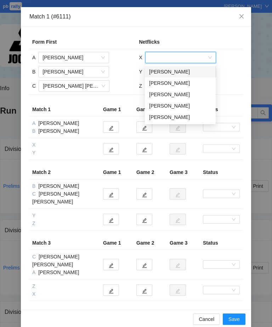
click at [181, 74] on div "[PERSON_NAME]" at bounding box center [180, 72] width 62 height 8
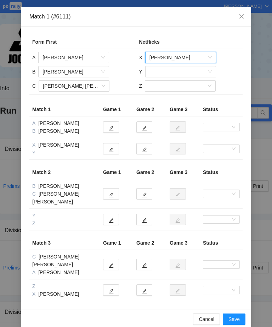
click at [178, 73] on input "search" at bounding box center [178, 71] width 57 height 11
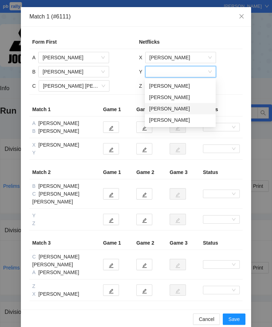
click at [175, 109] on div "[PERSON_NAME]" at bounding box center [180, 109] width 62 height 8
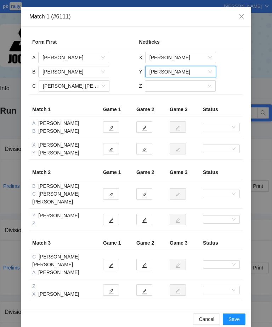
click at [176, 87] on input "search" at bounding box center [177, 86] width 57 height 11
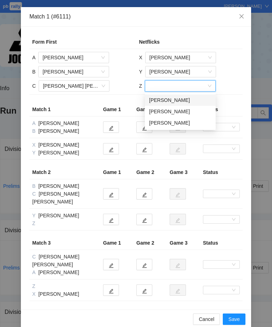
click at [179, 101] on div "[PERSON_NAME]" at bounding box center [180, 100] width 62 height 8
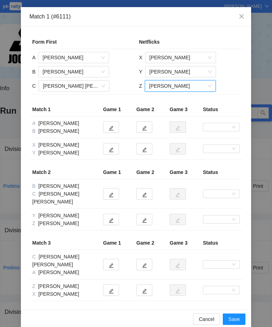
click at [234, 236] on span "Save" at bounding box center [234, 319] width 11 height 8
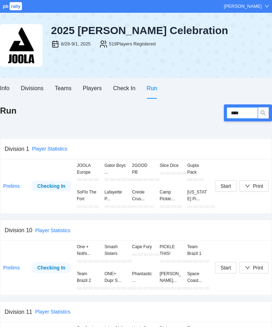
click at [248, 112] on input "****" at bounding box center [242, 112] width 31 height 11
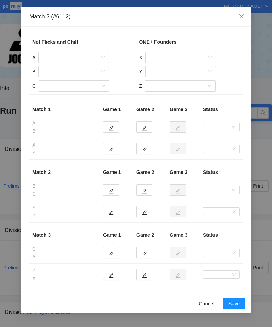
click at [75, 56] on input "search" at bounding box center [71, 57] width 57 height 11
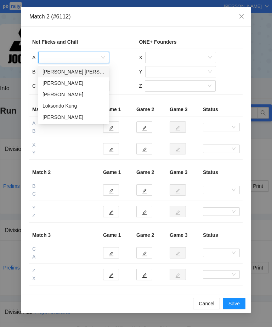
click at [89, 76] on div "[PERSON_NAME] [PERSON_NAME]" at bounding box center [73, 71] width 71 height 11
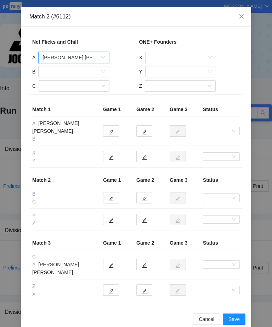
click at [74, 72] on input "search" at bounding box center [71, 71] width 57 height 11
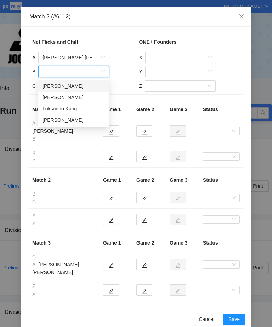
click at [69, 87] on div "[PERSON_NAME]" at bounding box center [74, 86] width 62 height 8
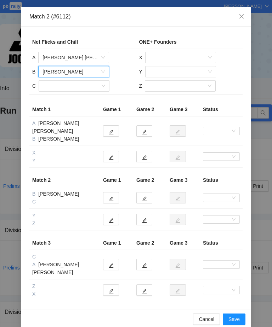
click at [85, 84] on input "search" at bounding box center [71, 86] width 57 height 11
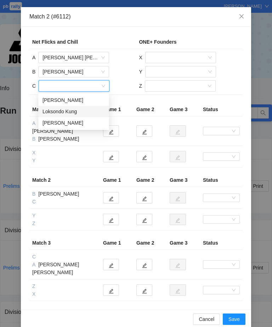
click at [74, 112] on div "Loksondo Kung" at bounding box center [74, 111] width 62 height 8
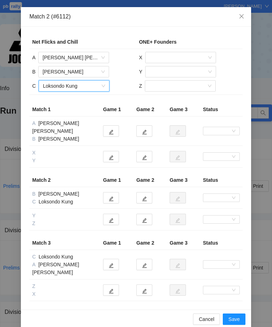
click at [179, 57] on input "search" at bounding box center [178, 57] width 57 height 11
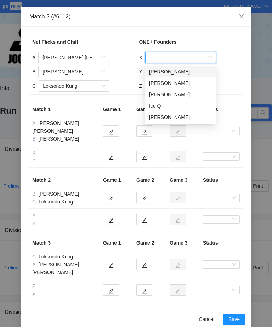
click at [174, 75] on div "[PERSON_NAME]" at bounding box center [180, 72] width 62 height 8
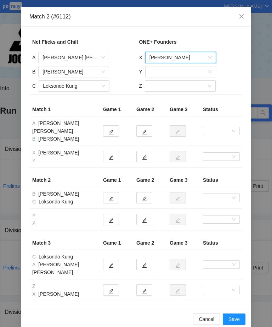
click at [182, 72] on input "search" at bounding box center [178, 71] width 57 height 11
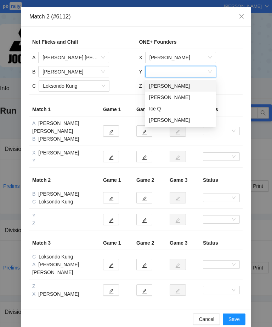
click at [178, 88] on div "[PERSON_NAME]" at bounding box center [180, 86] width 62 height 8
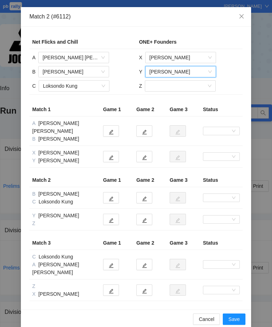
click at [183, 87] on input "search" at bounding box center [177, 86] width 57 height 11
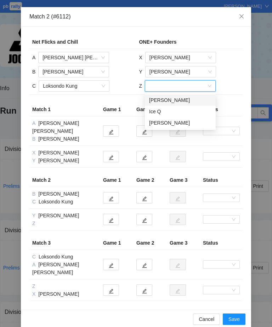
click at [178, 100] on div "[PERSON_NAME]" at bounding box center [180, 100] width 62 height 8
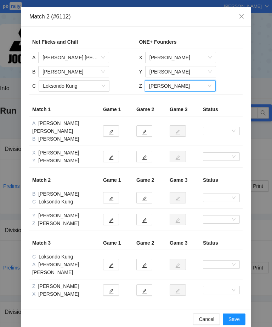
click at [236, 236] on span "Save" at bounding box center [234, 319] width 11 height 8
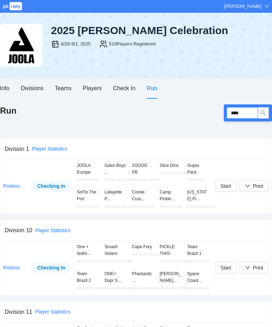
click at [253, 114] on input "****" at bounding box center [242, 112] width 31 height 11
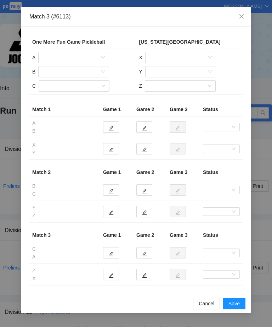
click at [81, 57] on input "search" at bounding box center [71, 57] width 57 height 11
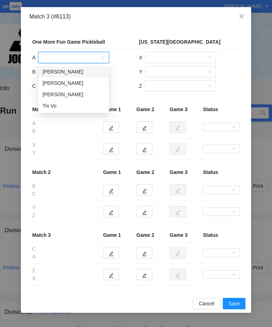
click at [70, 94] on div "[PERSON_NAME]" at bounding box center [74, 94] width 62 height 8
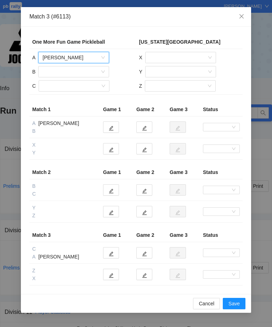
click at [88, 72] on input "search" at bounding box center [71, 71] width 57 height 11
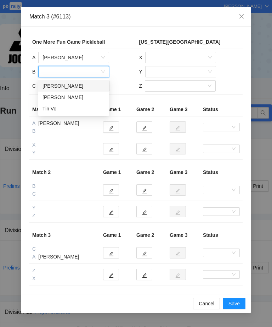
click at [63, 109] on div "Tin Vo" at bounding box center [74, 109] width 62 height 8
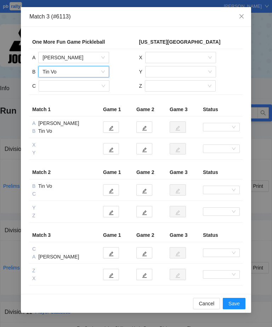
click at [85, 86] on input "search" at bounding box center [71, 86] width 57 height 11
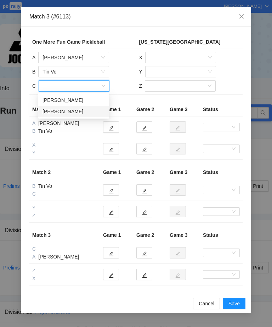
click at [84, 110] on div "[PERSON_NAME]" at bounding box center [74, 111] width 62 height 8
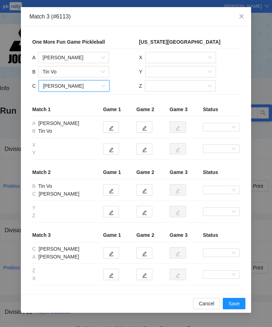
click at [188, 56] on input "search" at bounding box center [178, 57] width 57 height 11
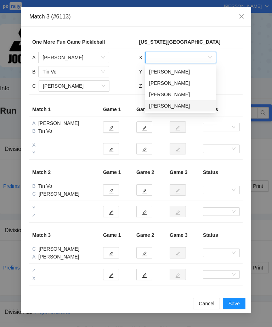
click at [187, 108] on div "[PERSON_NAME]" at bounding box center [180, 106] width 62 height 8
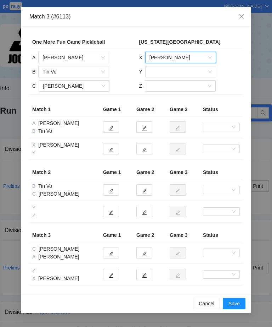
click at [182, 71] on input "search" at bounding box center [178, 71] width 57 height 11
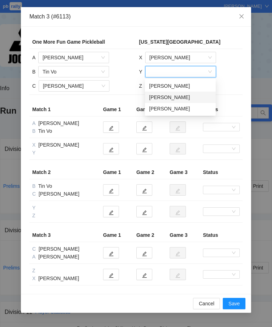
click at [176, 98] on div "[PERSON_NAME]" at bounding box center [180, 97] width 62 height 8
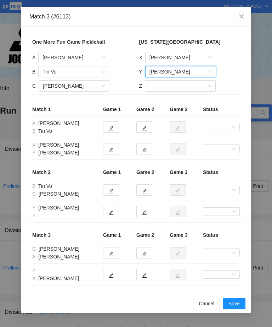
click at [187, 85] on input "search" at bounding box center [177, 86] width 57 height 11
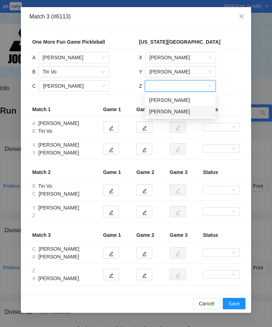
click at [182, 113] on div "[PERSON_NAME]" at bounding box center [180, 111] width 62 height 8
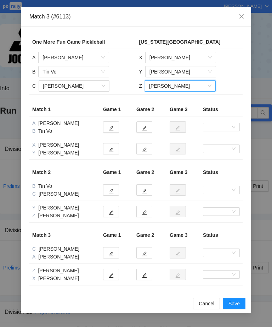
click at [238, 236] on span "Save" at bounding box center [234, 303] width 11 height 8
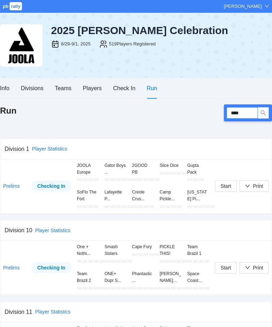
click at [248, 112] on input "****" at bounding box center [242, 112] width 31 height 11
type input "****"
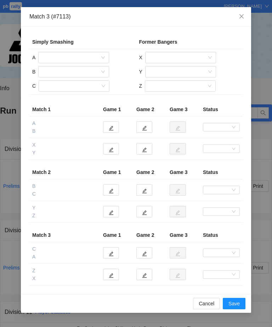
click at [74, 57] on input "search" at bounding box center [71, 57] width 57 height 11
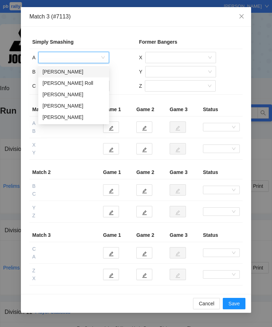
click at [81, 99] on div "[PERSON_NAME]" at bounding box center [73, 94] width 71 height 11
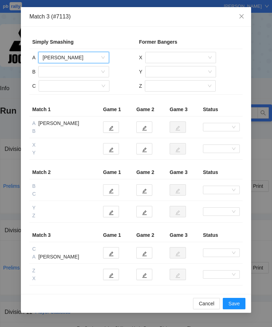
click at [76, 72] on input "search" at bounding box center [71, 71] width 57 height 11
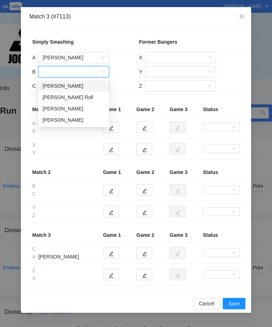
click at [85, 109] on div "[PERSON_NAME]" at bounding box center [74, 109] width 62 height 8
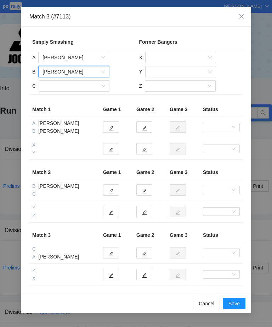
click at [83, 85] on input "search" at bounding box center [71, 86] width 57 height 11
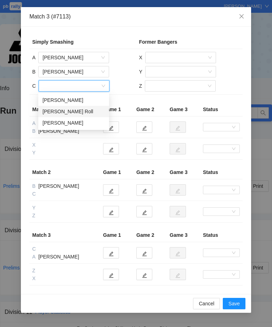
click at [83, 109] on div "[PERSON_NAME] Roll" at bounding box center [74, 111] width 62 height 8
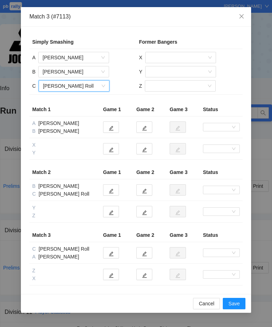
click at [176, 58] on input "search" at bounding box center [178, 57] width 57 height 11
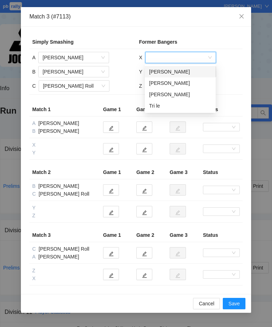
click at [171, 106] on div "Tri le" at bounding box center [180, 106] width 62 height 8
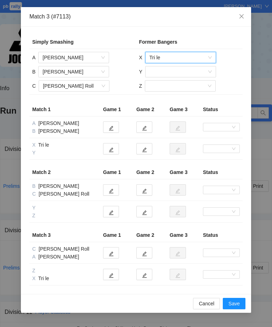
click at [175, 73] on input "search" at bounding box center [178, 71] width 57 height 11
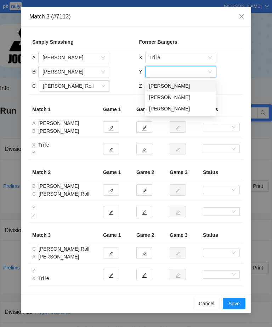
click at [193, 88] on div "[PERSON_NAME]" at bounding box center [180, 86] width 62 height 8
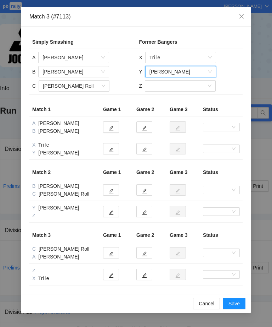
click at [177, 86] on input "search" at bounding box center [177, 86] width 57 height 11
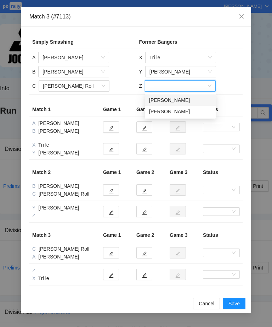
click at [183, 100] on div "[PERSON_NAME]" at bounding box center [180, 100] width 62 height 8
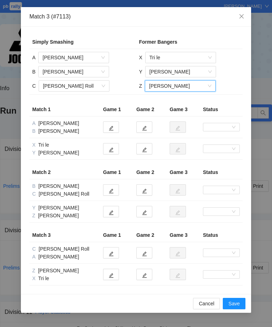
click at [233, 236] on span "Save" at bounding box center [234, 303] width 11 height 8
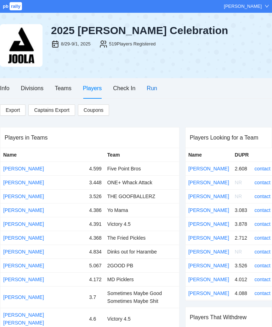
click at [155, 89] on div "Run" at bounding box center [152, 88] width 10 height 9
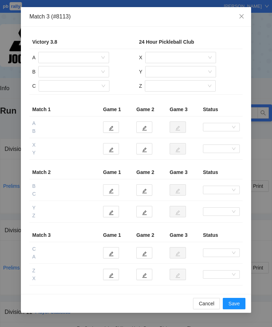
click at [78, 59] on input "search" at bounding box center [71, 57] width 57 height 11
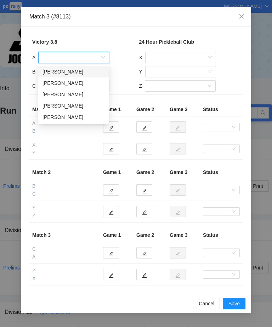
click at [88, 83] on div "[PERSON_NAME]" at bounding box center [74, 83] width 62 height 8
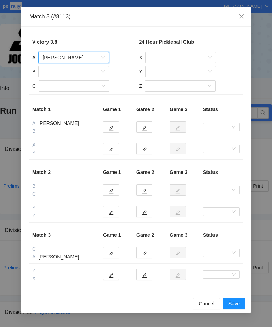
click at [82, 71] on input "search" at bounding box center [71, 71] width 57 height 11
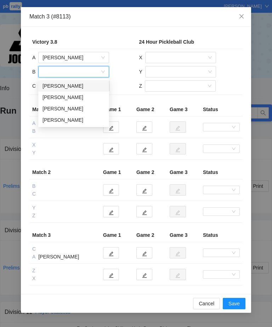
click at [82, 98] on div "[PERSON_NAME]" at bounding box center [74, 97] width 62 height 8
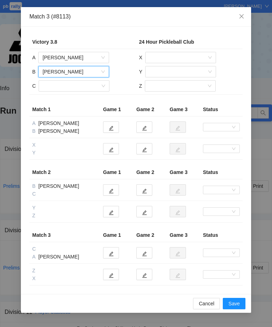
click at [81, 84] on input "search" at bounding box center [71, 86] width 57 height 11
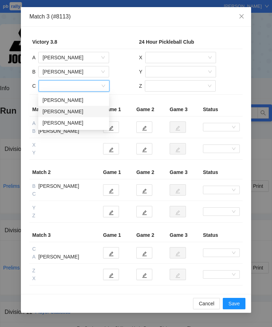
click at [67, 110] on div "[PERSON_NAME]" at bounding box center [74, 111] width 62 height 8
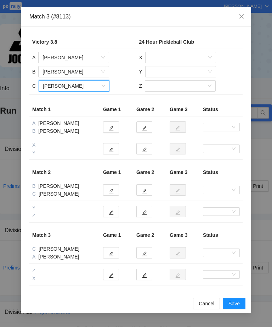
click at [177, 56] on input "search" at bounding box center [178, 57] width 57 height 11
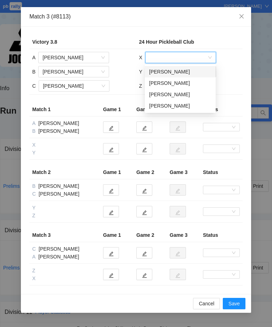
click at [186, 71] on div "[PERSON_NAME]" at bounding box center [180, 72] width 62 height 8
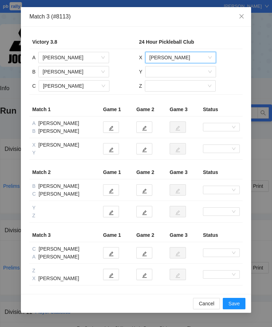
click at [187, 72] on input "search" at bounding box center [178, 71] width 57 height 11
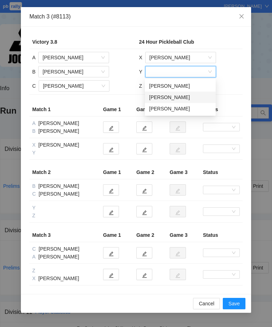
click at [183, 98] on div "[PERSON_NAME]" at bounding box center [180, 97] width 62 height 8
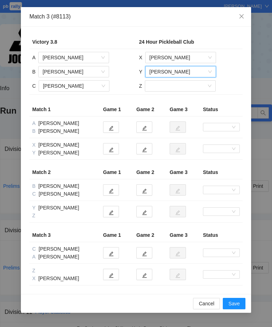
click at [188, 87] on input "search" at bounding box center [177, 86] width 57 height 11
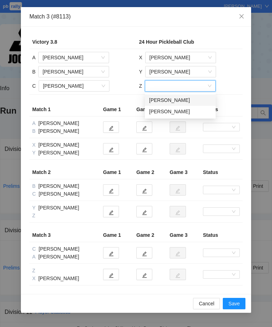
click at [173, 112] on div "[PERSON_NAME]" at bounding box center [180, 111] width 62 height 8
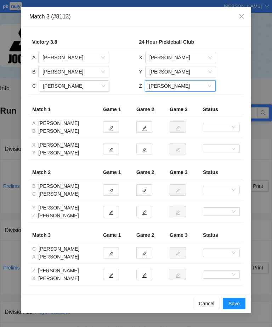
click at [235, 236] on span "Save" at bounding box center [234, 303] width 11 height 8
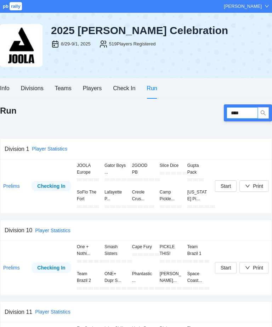
click at [246, 114] on input "****" at bounding box center [242, 112] width 31 height 11
type input "****"
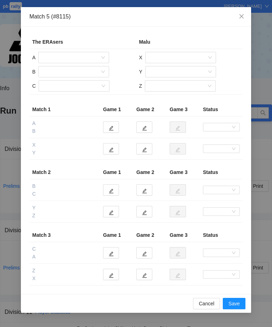
click at [85, 54] on input "search" at bounding box center [71, 57] width 57 height 11
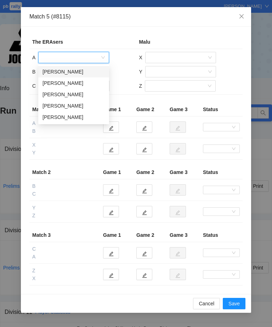
click at [77, 71] on div "[PERSON_NAME]" at bounding box center [74, 72] width 62 height 8
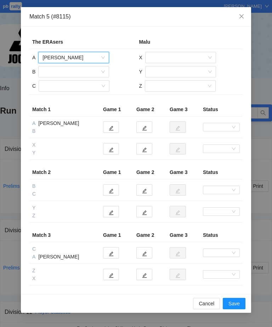
click at [85, 73] on input "search" at bounding box center [71, 71] width 57 height 11
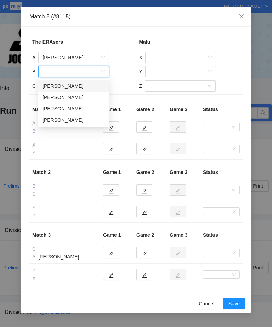
click at [78, 107] on div "[PERSON_NAME]" at bounding box center [74, 109] width 62 height 8
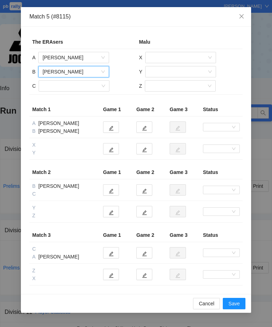
click at [82, 85] on input "search" at bounding box center [71, 86] width 57 height 11
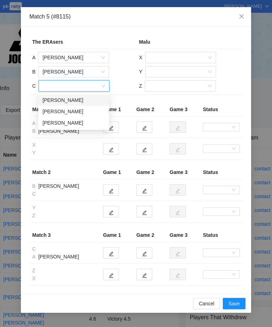
click at [245, 17] on span "Close" at bounding box center [241, 16] width 19 height 19
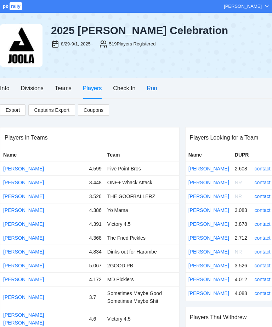
click at [157, 86] on div "Run" at bounding box center [152, 88] width 10 height 9
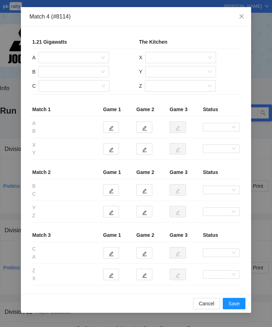
click at [88, 52] on input "search" at bounding box center [71, 57] width 57 height 11
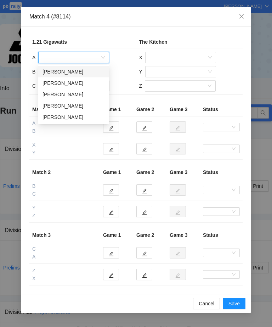
click at [81, 106] on div "[PERSON_NAME]" at bounding box center [74, 106] width 62 height 8
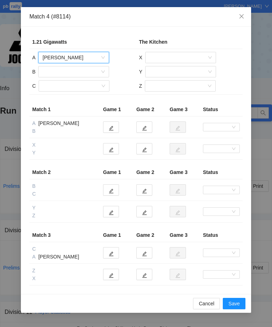
click at [81, 72] on input "search" at bounding box center [71, 71] width 57 height 11
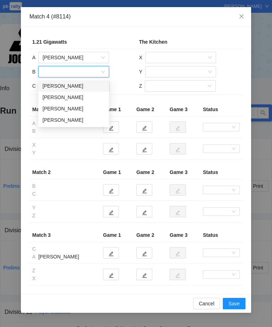
click at [78, 109] on div "[PERSON_NAME]" at bounding box center [74, 109] width 62 height 8
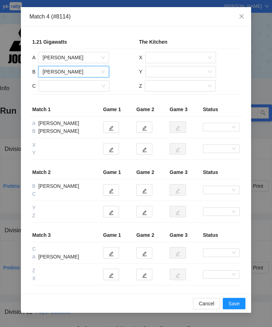
click at [86, 87] on input "search" at bounding box center [71, 86] width 57 height 11
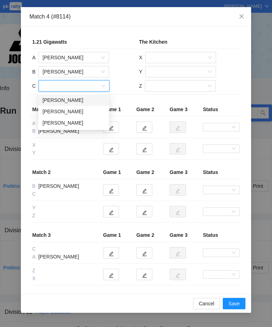
click at [73, 99] on div "[PERSON_NAME]" at bounding box center [74, 100] width 62 height 8
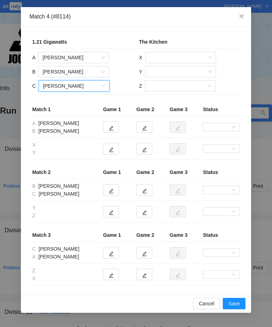
click at [184, 54] on input "search" at bounding box center [178, 57] width 57 height 11
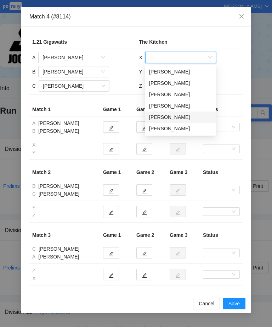
click at [181, 118] on div "[PERSON_NAME]" at bounding box center [180, 117] width 62 height 8
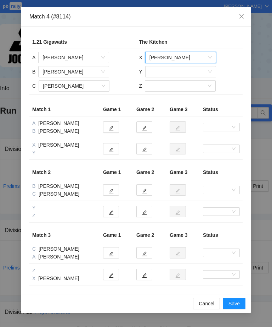
click at [184, 72] on input "search" at bounding box center [178, 71] width 57 height 11
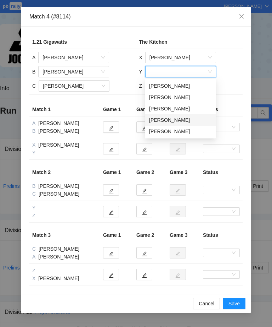
click at [178, 121] on div "[PERSON_NAME]" at bounding box center [180, 120] width 62 height 8
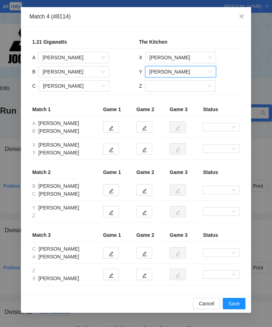
click at [182, 84] on input "search" at bounding box center [177, 86] width 57 height 11
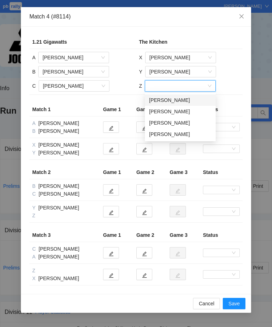
click at [190, 56] on span "[PERSON_NAME]" at bounding box center [181, 57] width 62 height 11
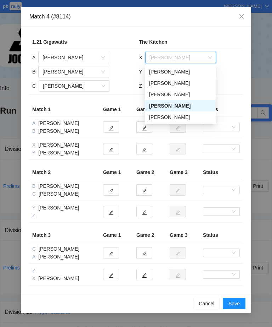
click at [188, 93] on div "[PERSON_NAME]" at bounding box center [180, 94] width 62 height 8
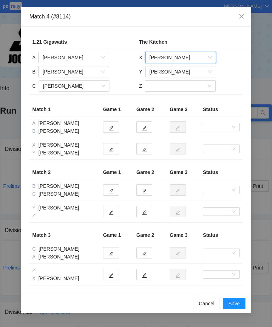
click at [183, 82] on input "search" at bounding box center [177, 86] width 57 height 11
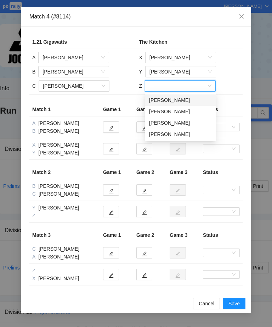
click at [178, 123] on div "[PERSON_NAME]" at bounding box center [180, 123] width 62 height 8
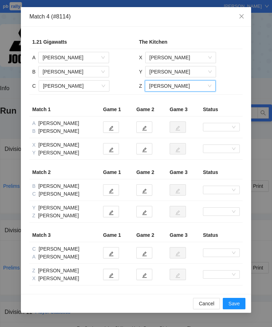
click at [235, 236] on span "Save" at bounding box center [234, 303] width 11 height 8
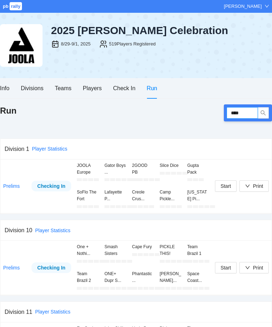
click at [245, 114] on input "****" at bounding box center [242, 112] width 31 height 11
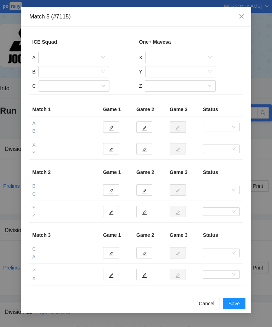
click at [81, 55] on input "search" at bounding box center [71, 57] width 57 height 11
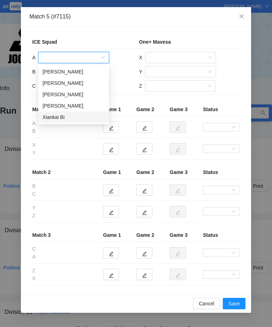
click at [66, 119] on div "Xiankai Bi" at bounding box center [74, 117] width 62 height 8
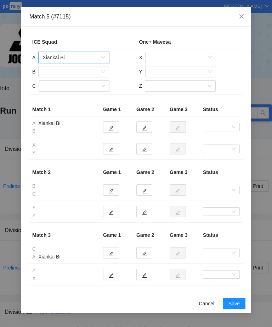
click at [76, 72] on input "search" at bounding box center [71, 71] width 57 height 11
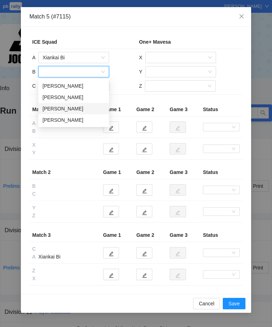
click at [73, 110] on div "[PERSON_NAME]" at bounding box center [74, 109] width 62 height 8
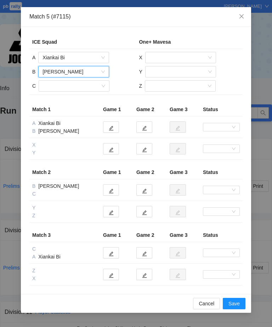
click at [77, 87] on input "search" at bounding box center [71, 86] width 57 height 11
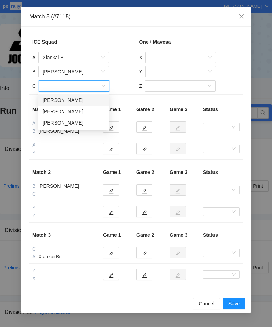
click at [79, 100] on div "[PERSON_NAME]" at bounding box center [74, 100] width 62 height 8
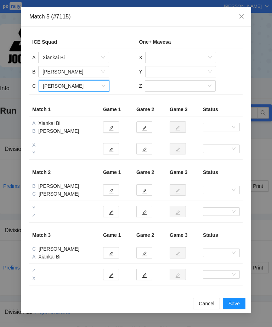
click at [176, 57] on input "search" at bounding box center [178, 57] width 57 height 11
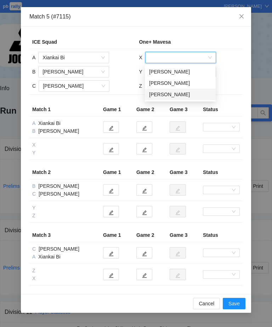
click at [177, 95] on div "[PERSON_NAME]" at bounding box center [180, 94] width 62 height 8
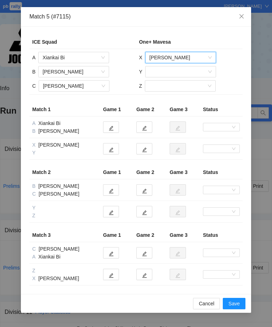
click at [177, 70] on input "search" at bounding box center [178, 71] width 57 height 11
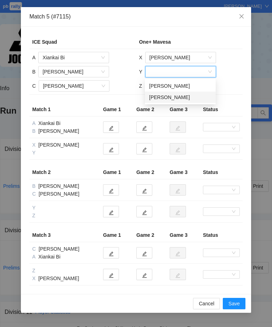
click at [181, 98] on div "[PERSON_NAME]" at bounding box center [180, 97] width 62 height 8
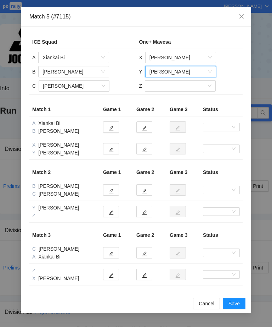
click at [178, 85] on input "search" at bounding box center [177, 86] width 57 height 11
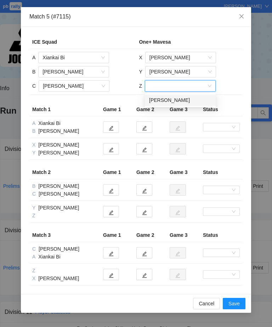
click at [176, 102] on div "[PERSON_NAME]" at bounding box center [180, 100] width 62 height 8
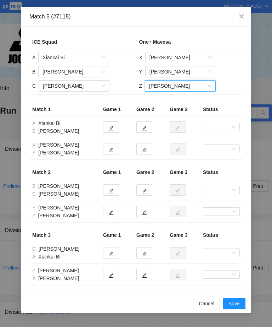
click at [234, 236] on span "Save" at bounding box center [234, 303] width 11 height 8
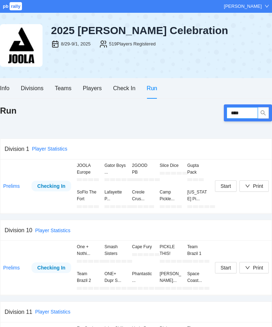
click at [250, 112] on input "****" at bounding box center [242, 112] width 31 height 11
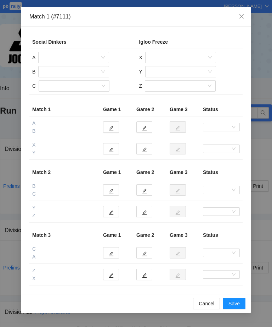
click at [83, 55] on input "search" at bounding box center [71, 57] width 57 height 11
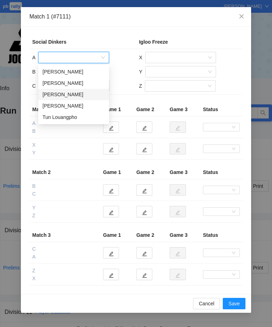
click at [82, 95] on div "[PERSON_NAME]" at bounding box center [74, 94] width 62 height 8
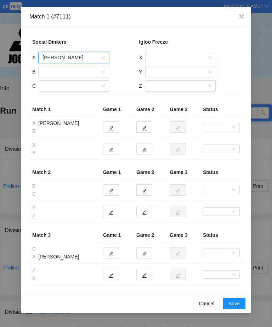
click at [88, 70] on input "search" at bounding box center [71, 71] width 57 height 11
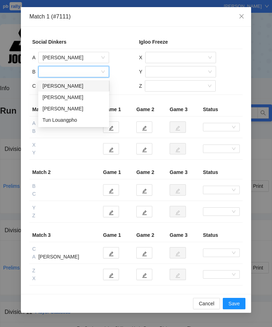
click at [78, 95] on div "[PERSON_NAME]" at bounding box center [74, 97] width 62 height 8
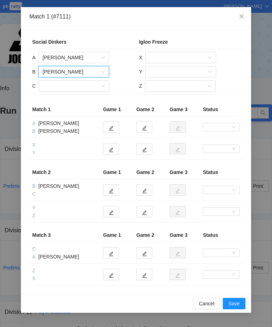
click at [84, 85] on input "search" at bounding box center [71, 86] width 57 height 11
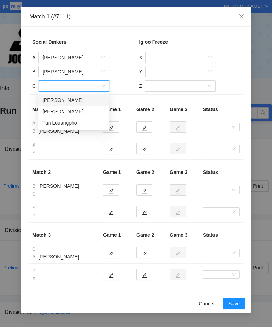
click at [82, 110] on div "[PERSON_NAME]" at bounding box center [74, 111] width 62 height 8
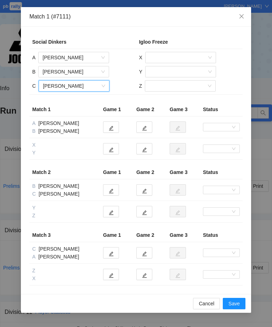
click at [178, 57] on input "search" at bounding box center [178, 57] width 57 height 11
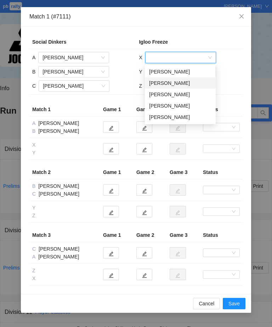
click at [180, 82] on div "[PERSON_NAME]" at bounding box center [180, 83] width 62 height 8
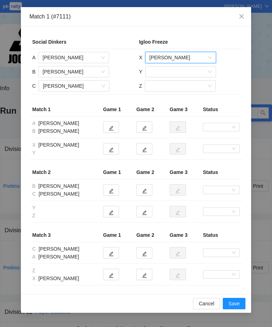
click at [177, 71] on input "search" at bounding box center [178, 71] width 57 height 11
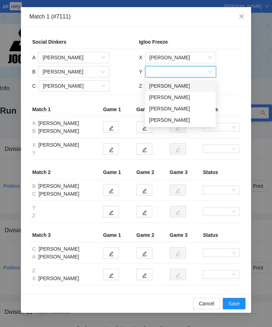
click at [182, 99] on div "[PERSON_NAME]" at bounding box center [180, 97] width 62 height 8
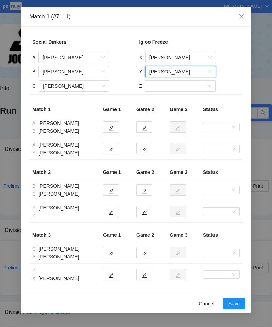
click at [175, 84] on input "search" at bounding box center [177, 86] width 57 height 11
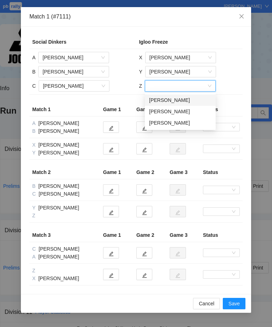
click at [185, 99] on div "[PERSON_NAME]" at bounding box center [180, 100] width 62 height 8
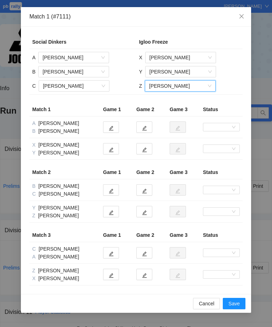
click at [235, 236] on span "Save" at bounding box center [234, 303] width 11 height 8
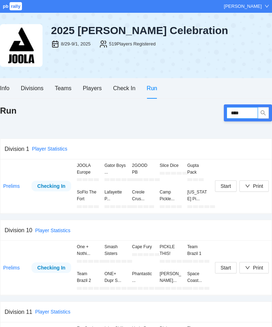
click at [247, 113] on input "****" at bounding box center [242, 112] width 31 height 11
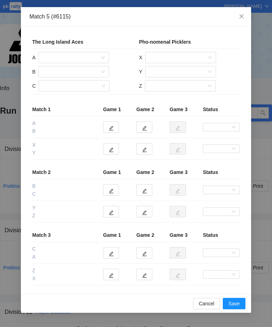
click at [71, 49] on td "A B C" at bounding box center [82, 72] width 107 height 46
click at [70, 59] on input "search" at bounding box center [71, 57] width 57 height 11
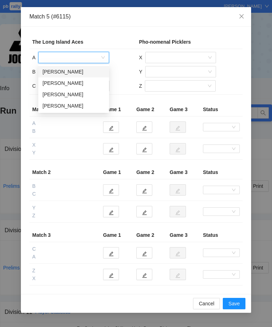
click at [70, 73] on div "[PERSON_NAME]" at bounding box center [74, 72] width 62 height 8
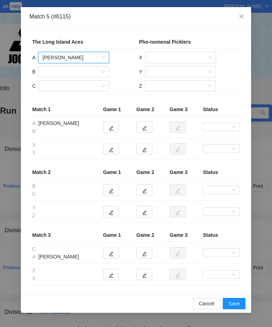
click at [72, 73] on input "search" at bounding box center [71, 71] width 57 height 11
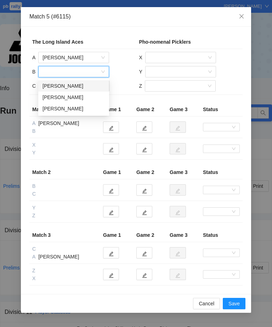
click at [81, 87] on div "[PERSON_NAME]" at bounding box center [74, 86] width 62 height 8
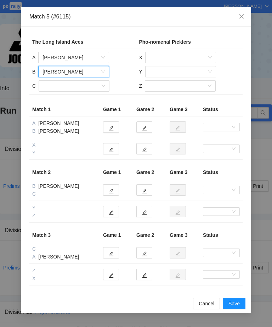
click at [76, 85] on input "search" at bounding box center [71, 86] width 57 height 11
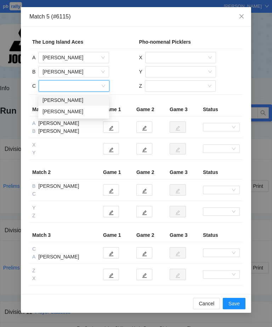
click at [69, 102] on div "[PERSON_NAME]" at bounding box center [74, 100] width 62 height 8
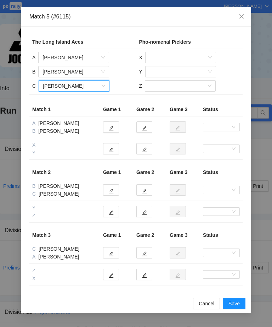
click at [170, 57] on input "search" at bounding box center [178, 57] width 57 height 11
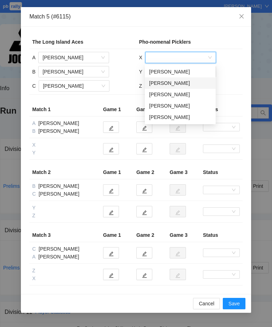
click at [171, 85] on div "[PERSON_NAME]" at bounding box center [180, 83] width 62 height 8
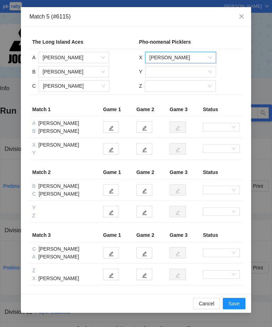
click at [171, 71] on input "search" at bounding box center [178, 71] width 57 height 11
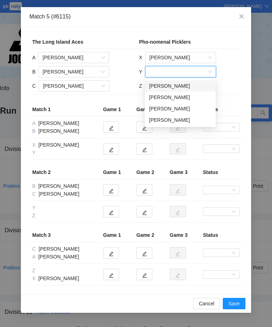
click at [170, 99] on div "[PERSON_NAME]" at bounding box center [180, 97] width 62 height 8
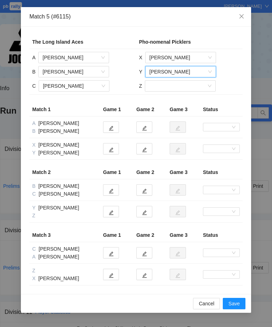
click at [168, 89] on input "search" at bounding box center [177, 86] width 57 height 11
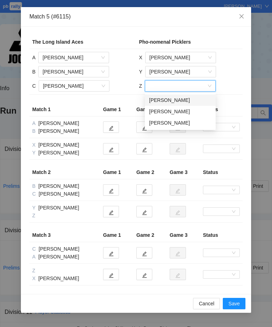
click at [164, 113] on div "[PERSON_NAME]" at bounding box center [180, 111] width 62 height 8
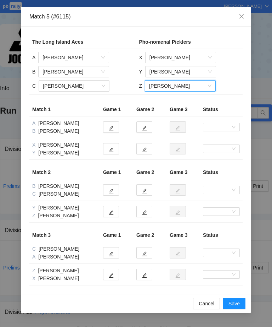
click at [235, 236] on button "Save" at bounding box center [234, 303] width 23 height 11
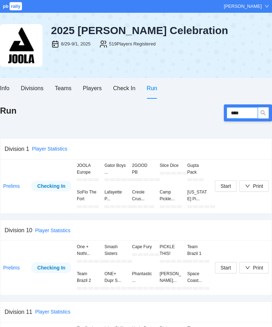
click at [248, 112] on input "****" at bounding box center [242, 112] width 31 height 11
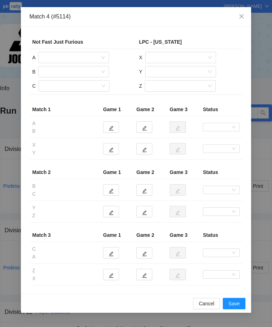
click at [77, 57] on input "search" at bounding box center [71, 57] width 57 height 11
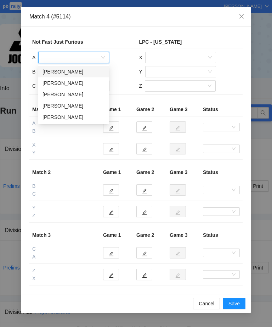
click at [71, 107] on div "[PERSON_NAME]" at bounding box center [74, 106] width 62 height 8
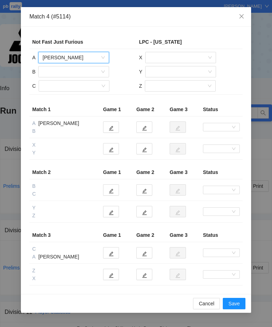
click at [87, 69] on input "search" at bounding box center [71, 71] width 57 height 11
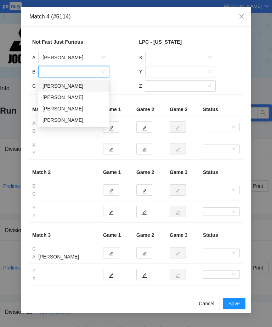
click at [78, 99] on div "[PERSON_NAME]" at bounding box center [74, 97] width 62 height 8
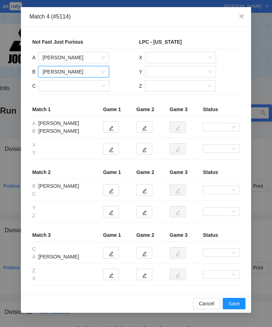
click at [84, 81] on input "search" at bounding box center [71, 86] width 57 height 11
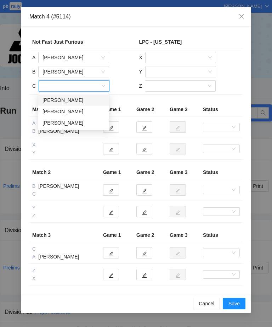
click at [73, 110] on div "[PERSON_NAME]" at bounding box center [74, 111] width 62 height 8
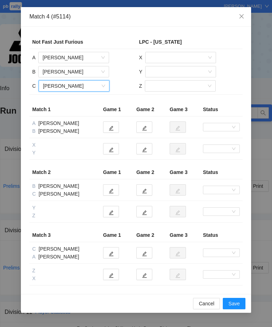
click at [188, 56] on input "search" at bounding box center [178, 57] width 57 height 11
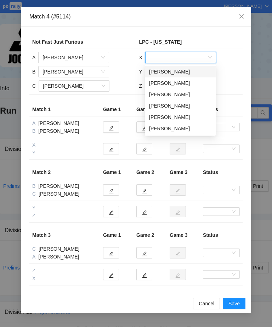
click at [179, 83] on div "[PERSON_NAME]" at bounding box center [180, 83] width 62 height 8
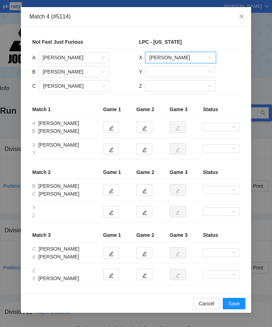
click at [181, 71] on input "search" at bounding box center [178, 71] width 57 height 11
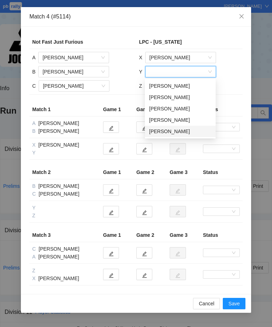
click at [181, 133] on div "[PERSON_NAME]" at bounding box center [180, 131] width 62 height 8
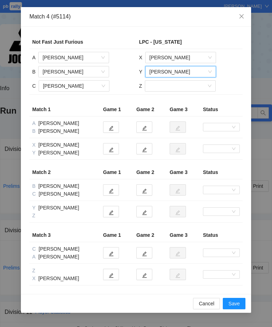
click at [183, 86] on input "search" at bounding box center [177, 86] width 57 height 11
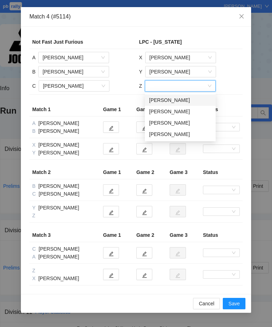
click at [179, 101] on div "[PERSON_NAME]" at bounding box center [180, 100] width 62 height 8
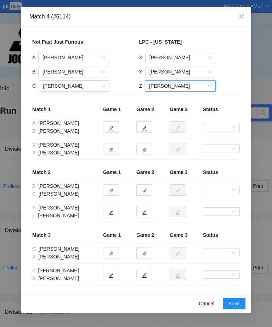
click at [238, 236] on span "Save" at bounding box center [234, 303] width 11 height 8
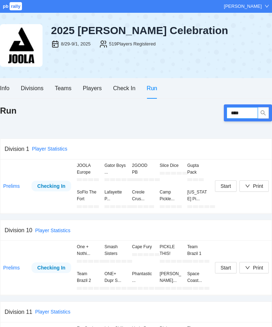
click at [244, 114] on input "****" at bounding box center [242, 112] width 31 height 11
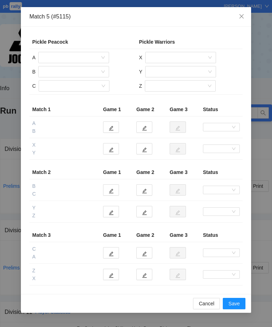
click at [74, 56] on input "search" at bounding box center [71, 57] width 57 height 11
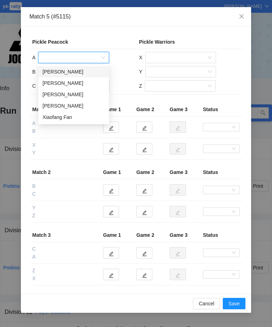
click at [84, 107] on div "[PERSON_NAME]" at bounding box center [74, 106] width 62 height 8
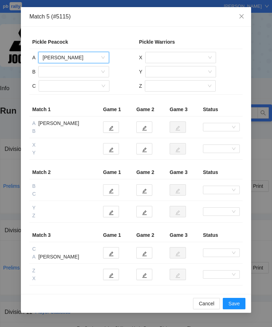
click at [66, 71] on input "search" at bounding box center [71, 71] width 57 height 11
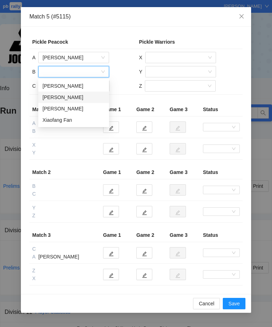
click at [70, 102] on div "[PERSON_NAME]" at bounding box center [73, 97] width 71 height 11
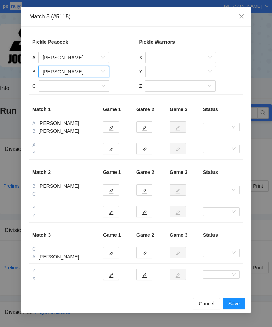
click at [72, 89] on input "search" at bounding box center [71, 86] width 57 height 11
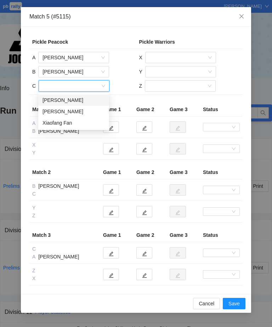
click at [69, 124] on div "Xiaofang Fan" at bounding box center [74, 123] width 62 height 8
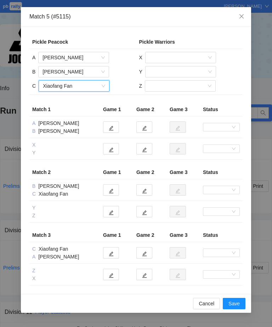
click at [177, 56] on input "search" at bounding box center [178, 57] width 57 height 11
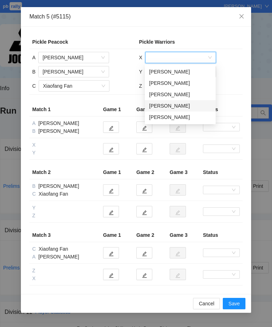
click at [180, 106] on div "[PERSON_NAME]" at bounding box center [180, 106] width 62 height 8
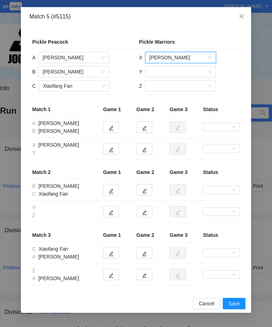
click at [182, 72] on input "search" at bounding box center [178, 71] width 57 height 11
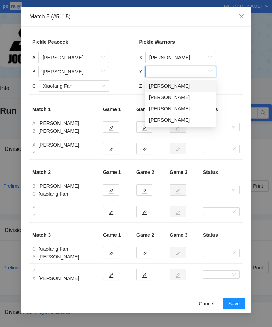
click at [182, 109] on div "[PERSON_NAME]" at bounding box center [180, 109] width 62 height 8
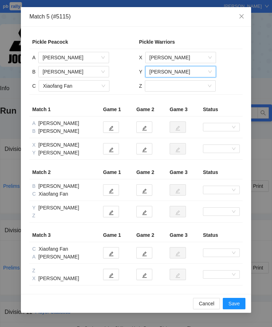
click at [179, 86] on input "search" at bounding box center [177, 86] width 57 height 11
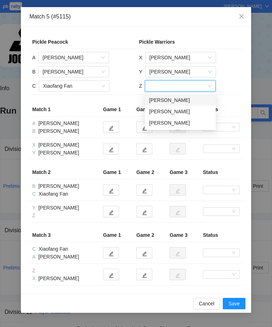
click at [181, 123] on div "[PERSON_NAME]" at bounding box center [180, 123] width 62 height 8
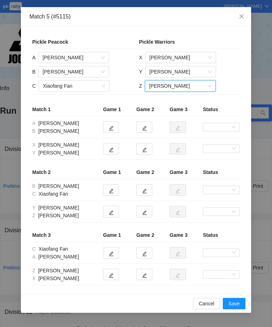
click at [237, 236] on span "Save" at bounding box center [234, 303] width 11 height 8
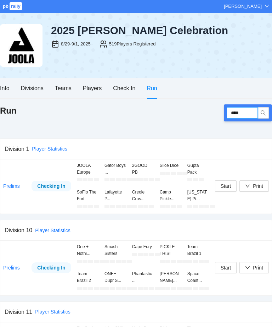
click at [247, 113] on input "****" at bounding box center [242, 112] width 31 height 11
type input "****"
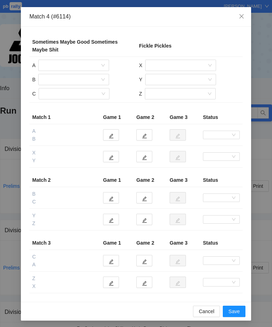
click at [244, 17] on icon "close" at bounding box center [242, 16] width 6 height 6
